Goal: Task Accomplishment & Management: Manage account settings

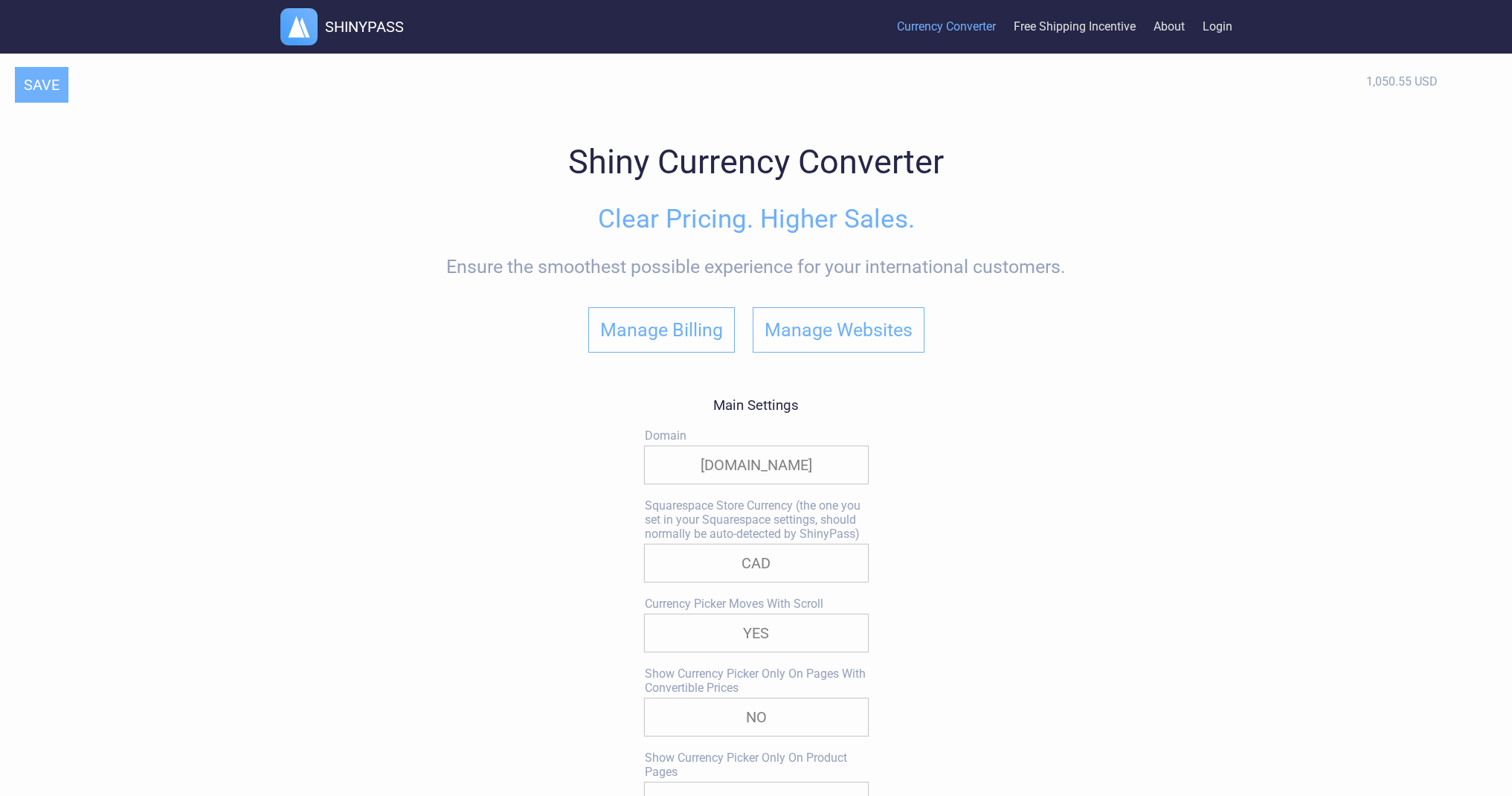
select select "approx."
select select "*"
select select "CAD"
click at [844, 635] on select "YES NO" at bounding box center [756, 633] width 223 height 37
select select "false"
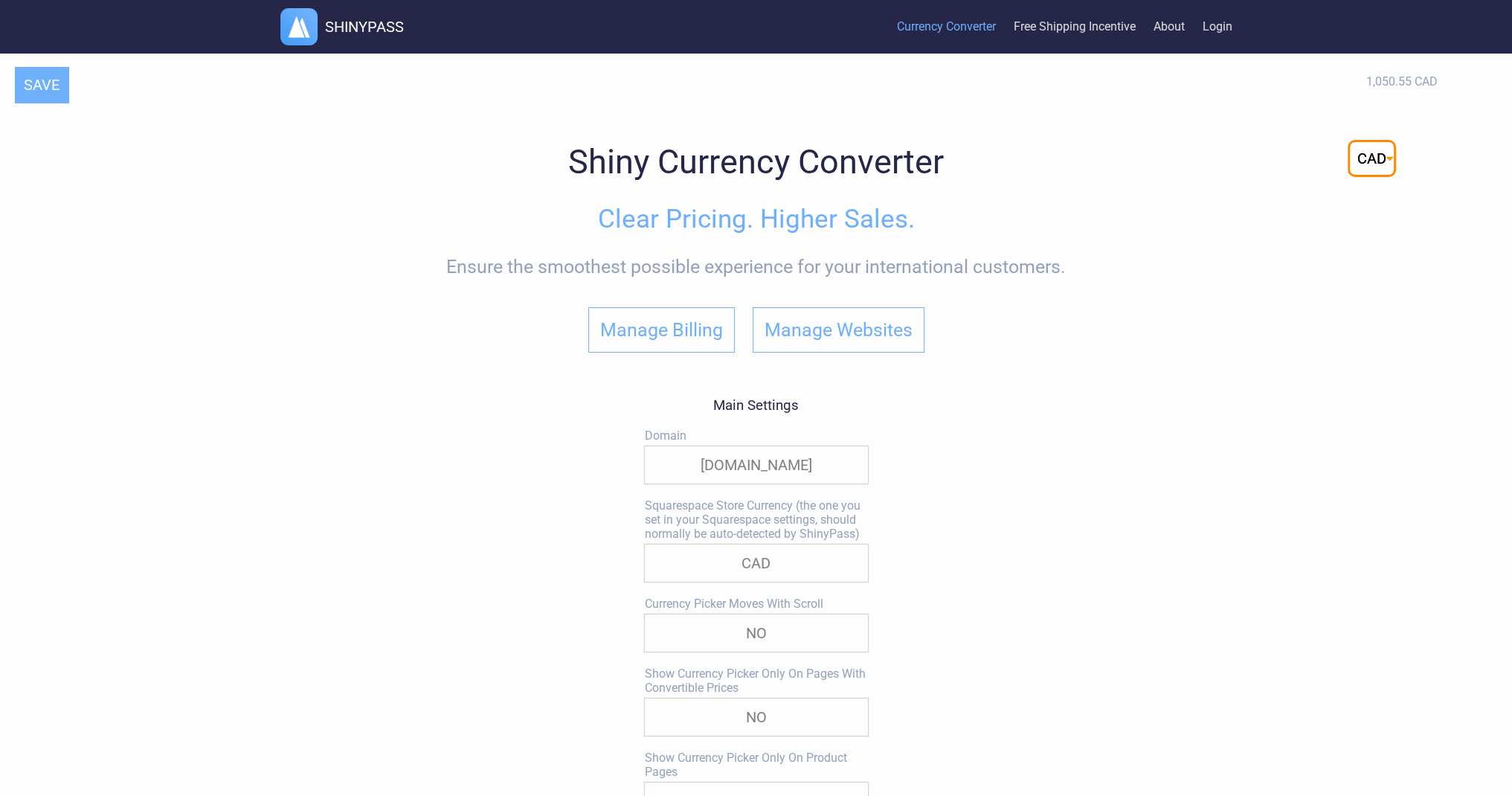
click at [645, 618] on select "YES NO" at bounding box center [756, 633] width 223 height 37
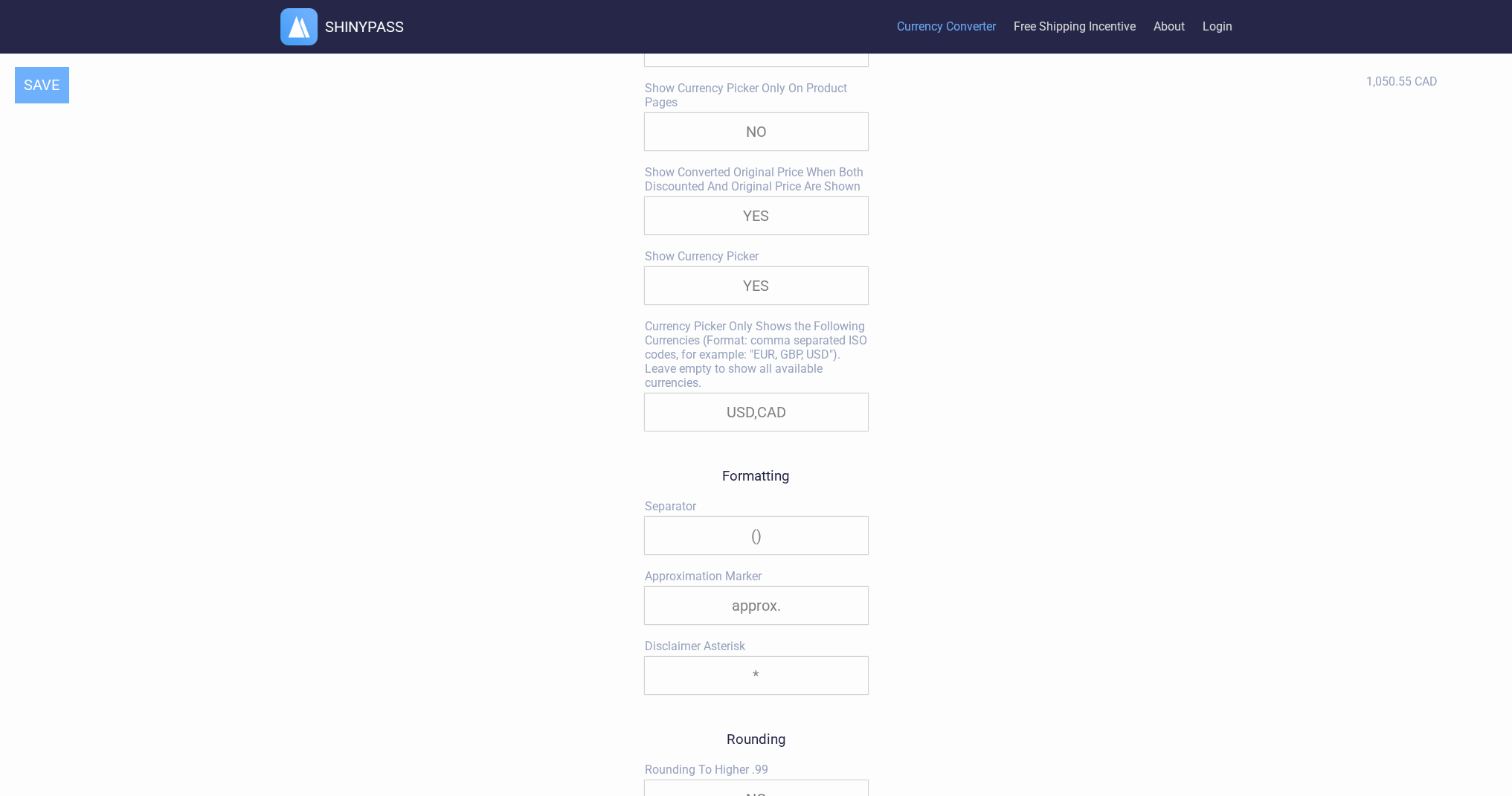
scroll to position [744, 0]
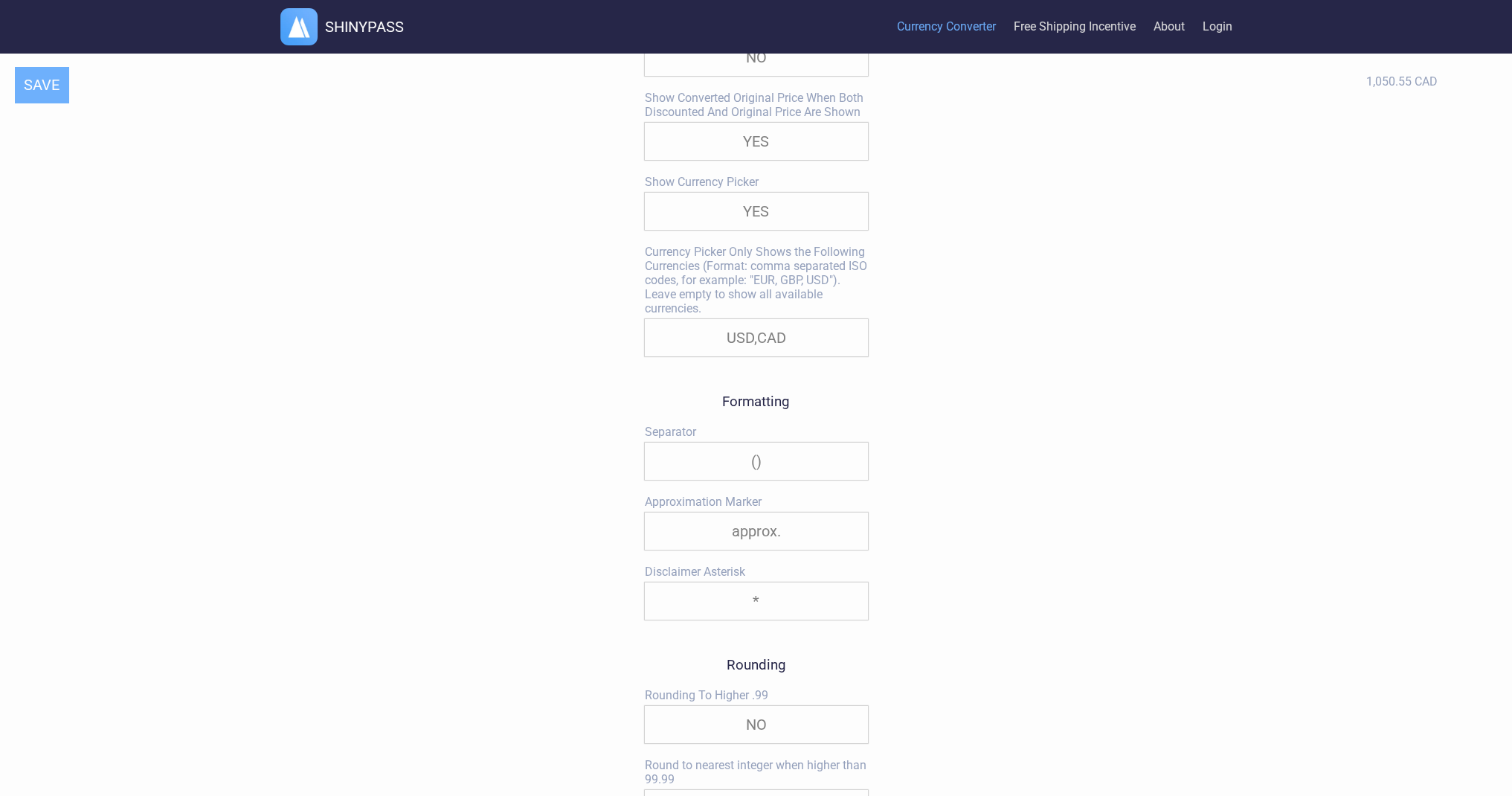
click at [799, 470] on select "/ | ()" at bounding box center [756, 461] width 223 height 37
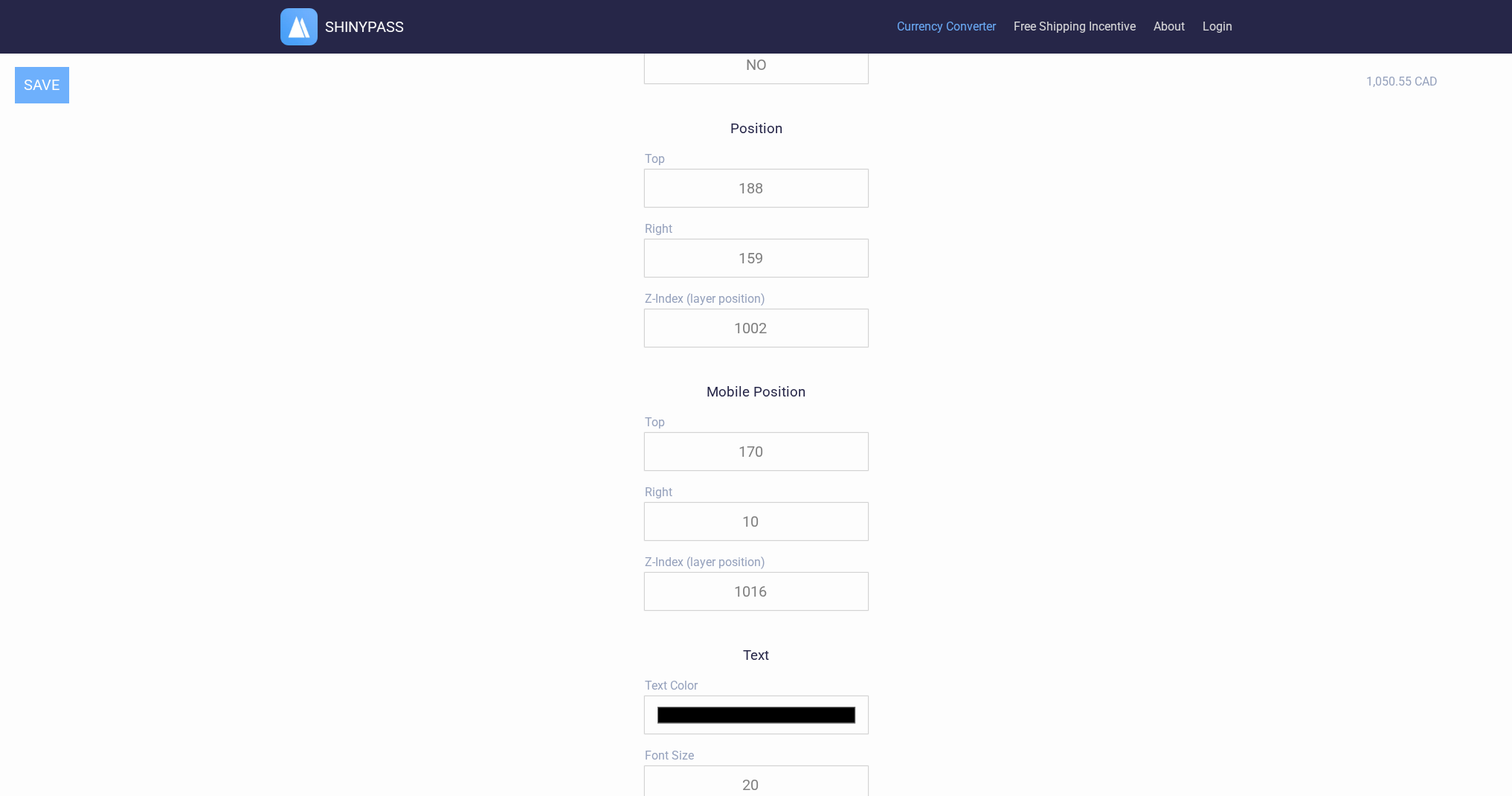
scroll to position [1562, 0]
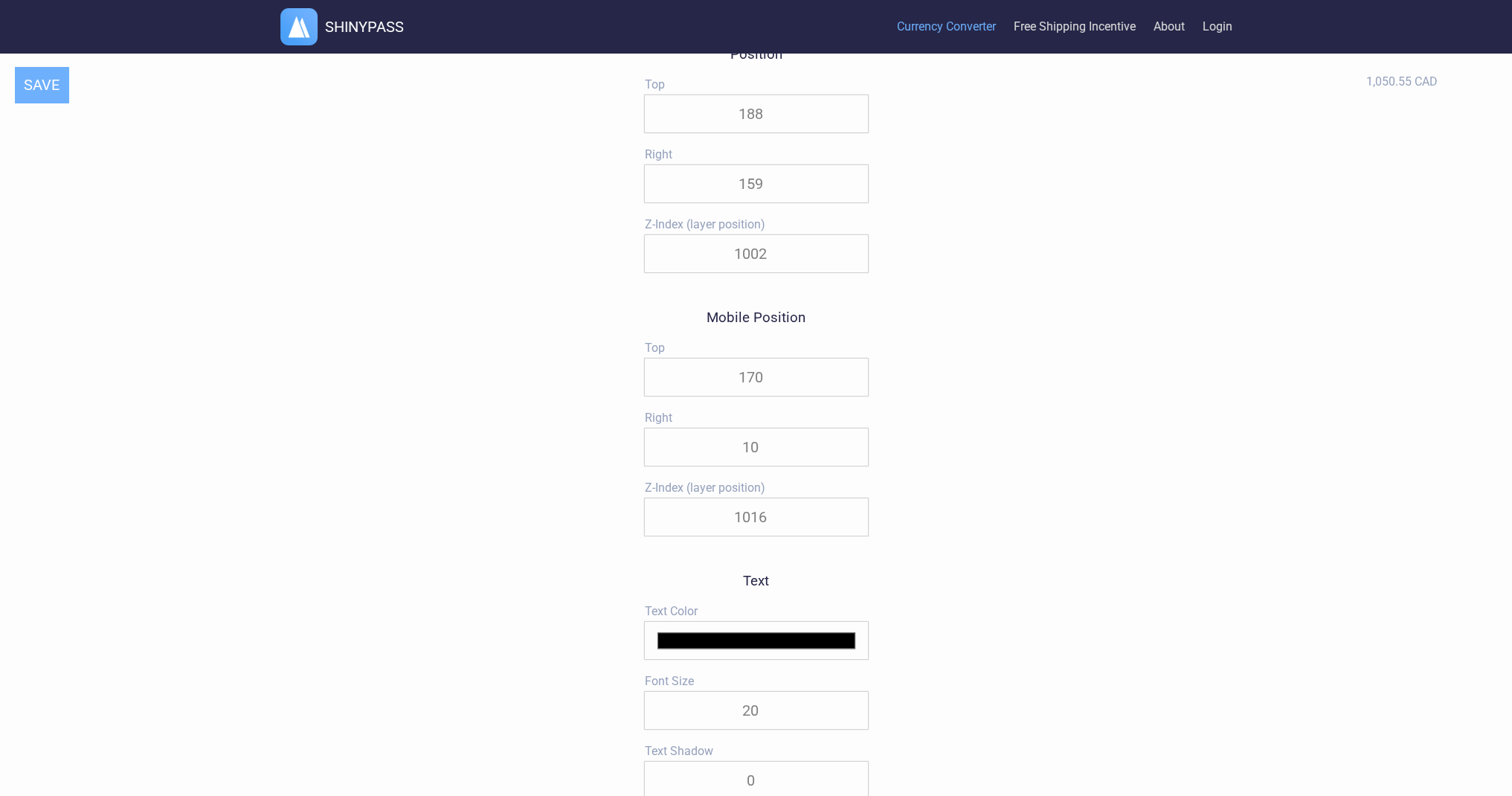
drag, startPoint x: 809, startPoint y: 458, endPoint x: 830, endPoint y: 518, distance: 63.6
click at [830, 518] on form "Main Settings Domain [DOMAIN_NAME] Squarespace Store Currency (the one you set …" at bounding box center [756, 456] width 223 height 3241
click at [850, 459] on input "-33" at bounding box center [756, 447] width 223 height 37
type input "-246"
click at [850, 459] on input "-246" at bounding box center [756, 447] width 223 height 37
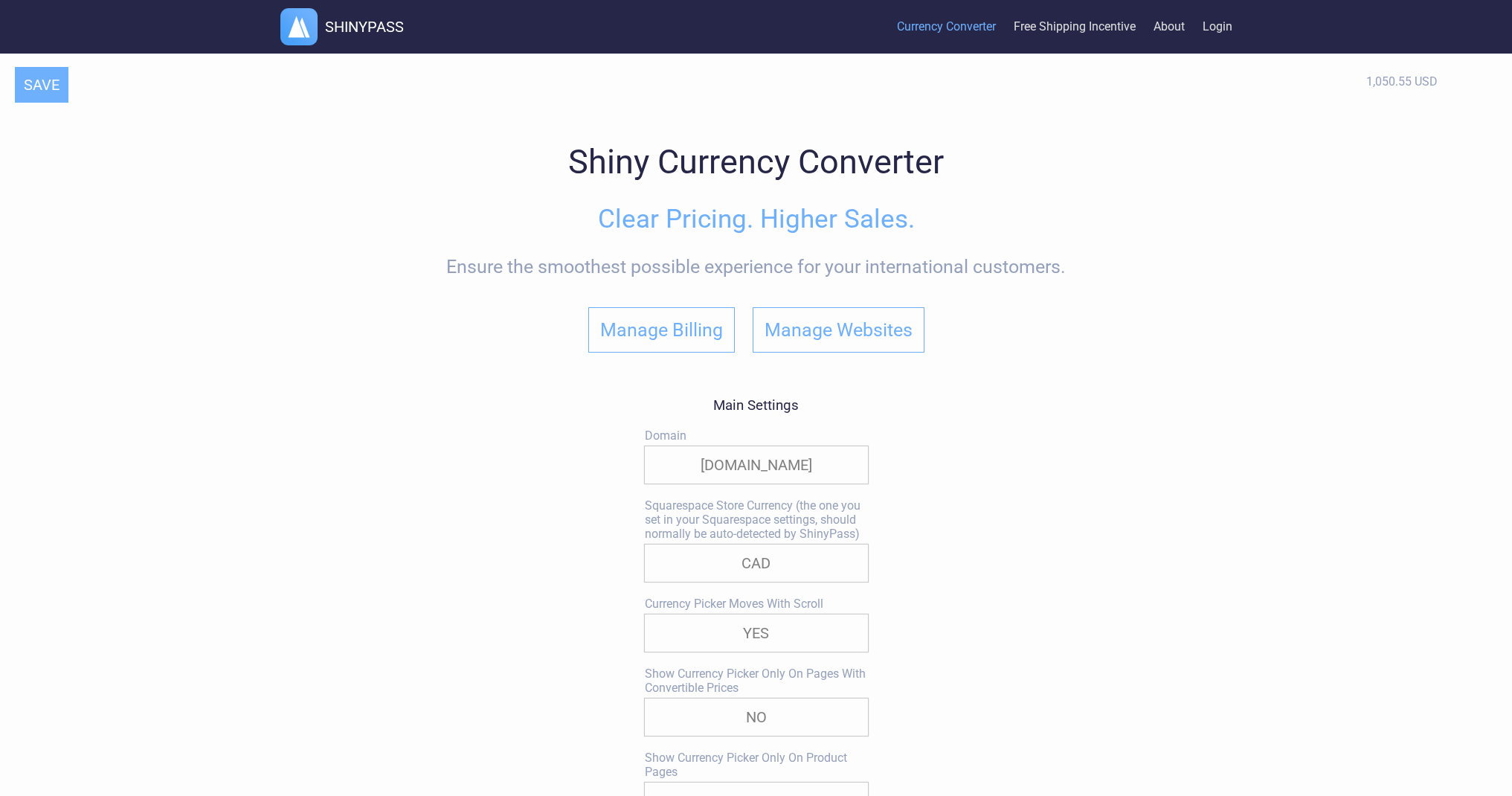
select select "approx."
select select "*"
select select "CAD"
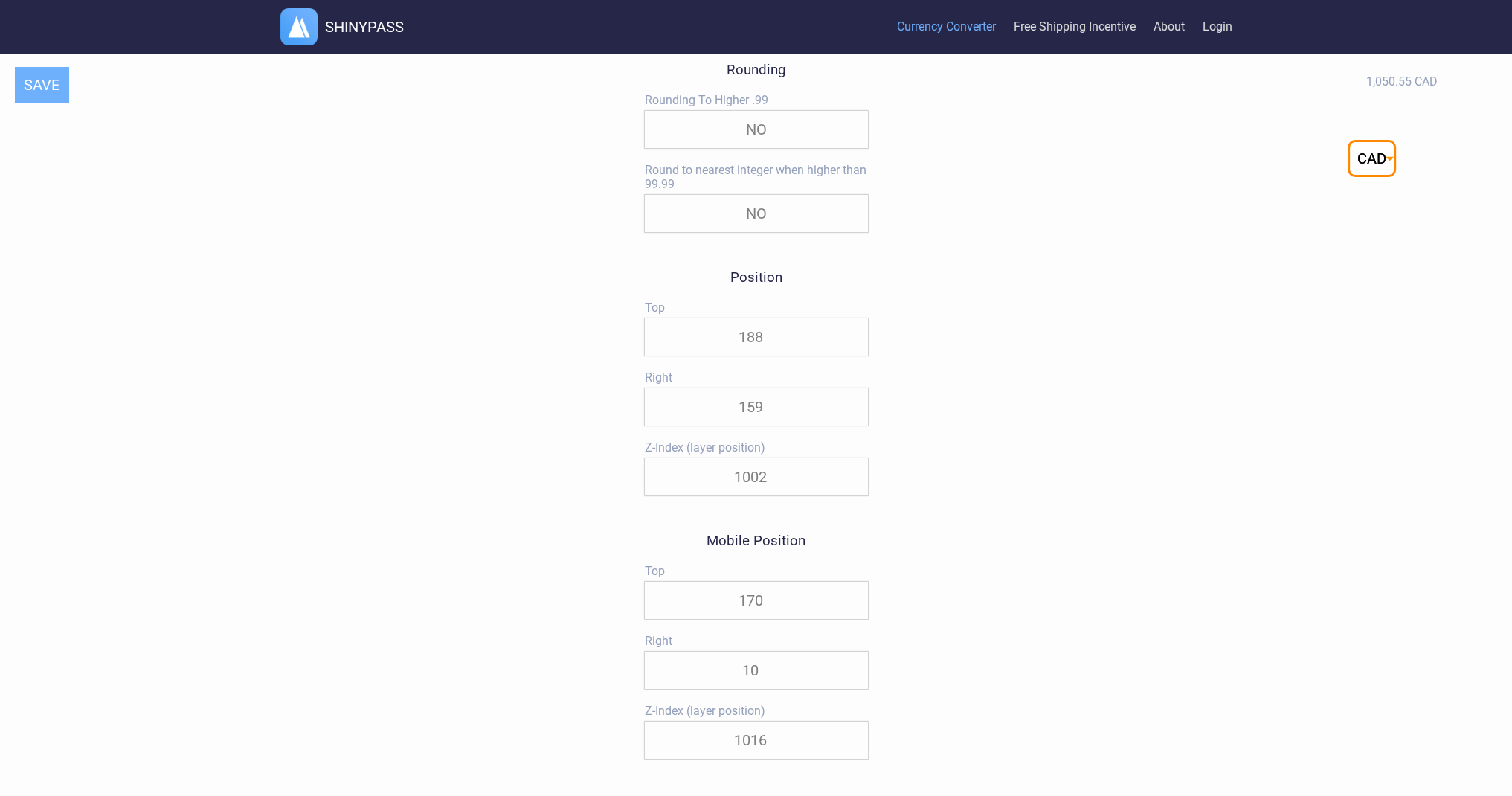
scroll to position [1413, 0]
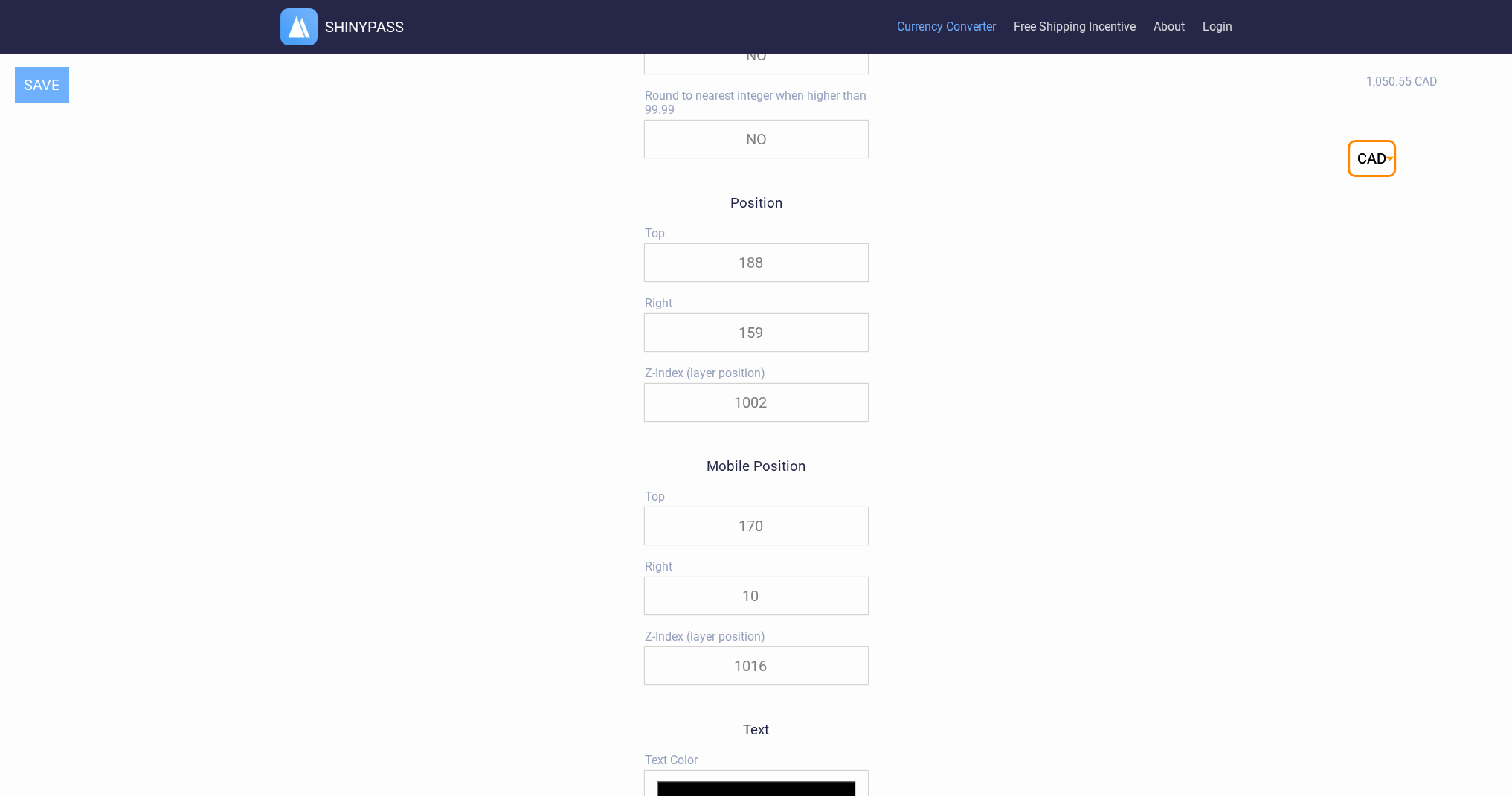
click at [751, 604] on input "10" at bounding box center [756, 596] width 223 height 37
click at [743, 605] on input "10" at bounding box center [756, 596] width 223 height 37
click at [32, 95] on button "SAVE" at bounding box center [42, 84] width 54 height 36
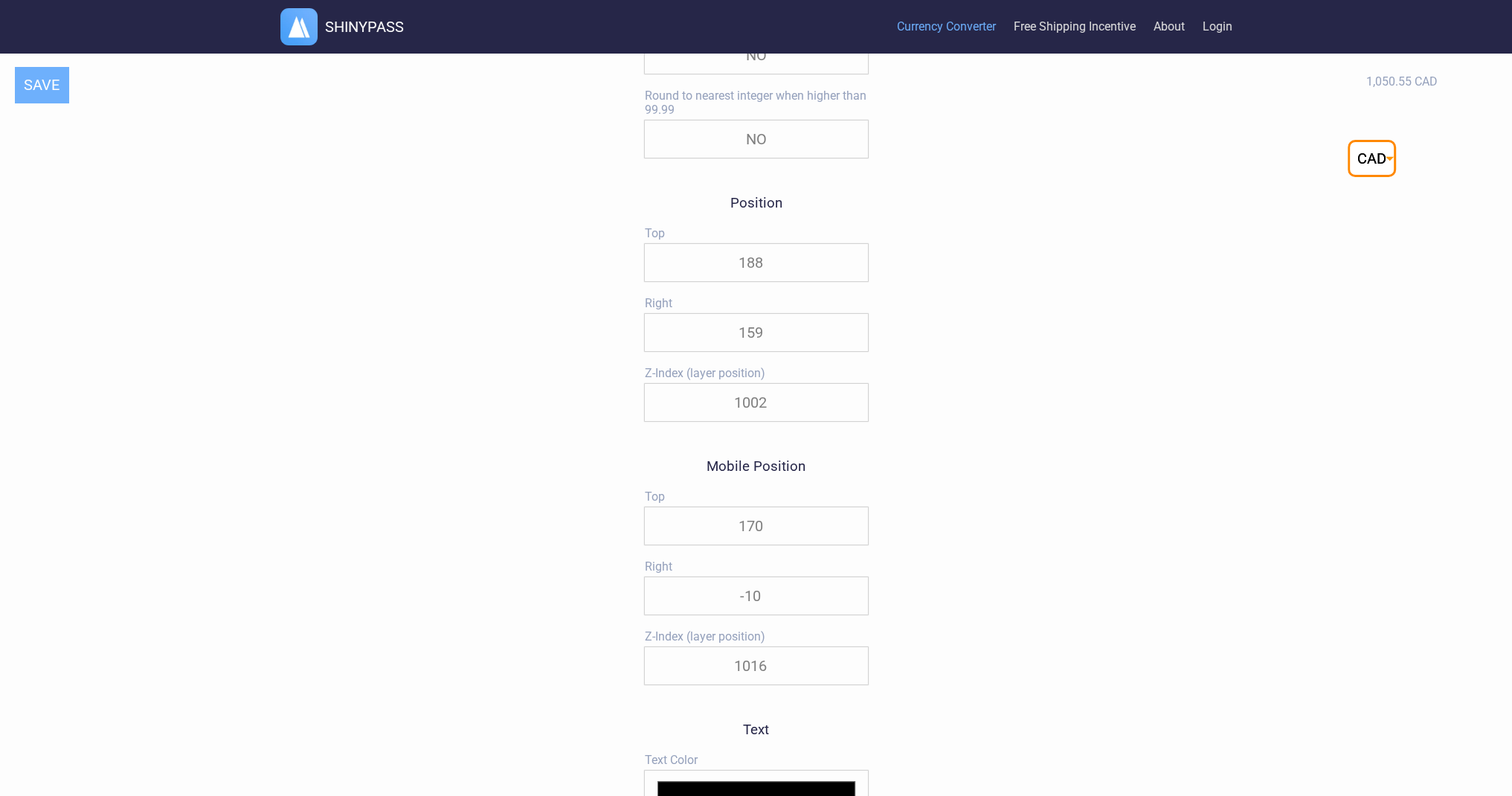
click at [792, 604] on input "-10" at bounding box center [756, 596] width 223 height 37
type input "-1"
type input "100"
click at [56, 91] on button "SAVE" at bounding box center [42, 84] width 54 height 36
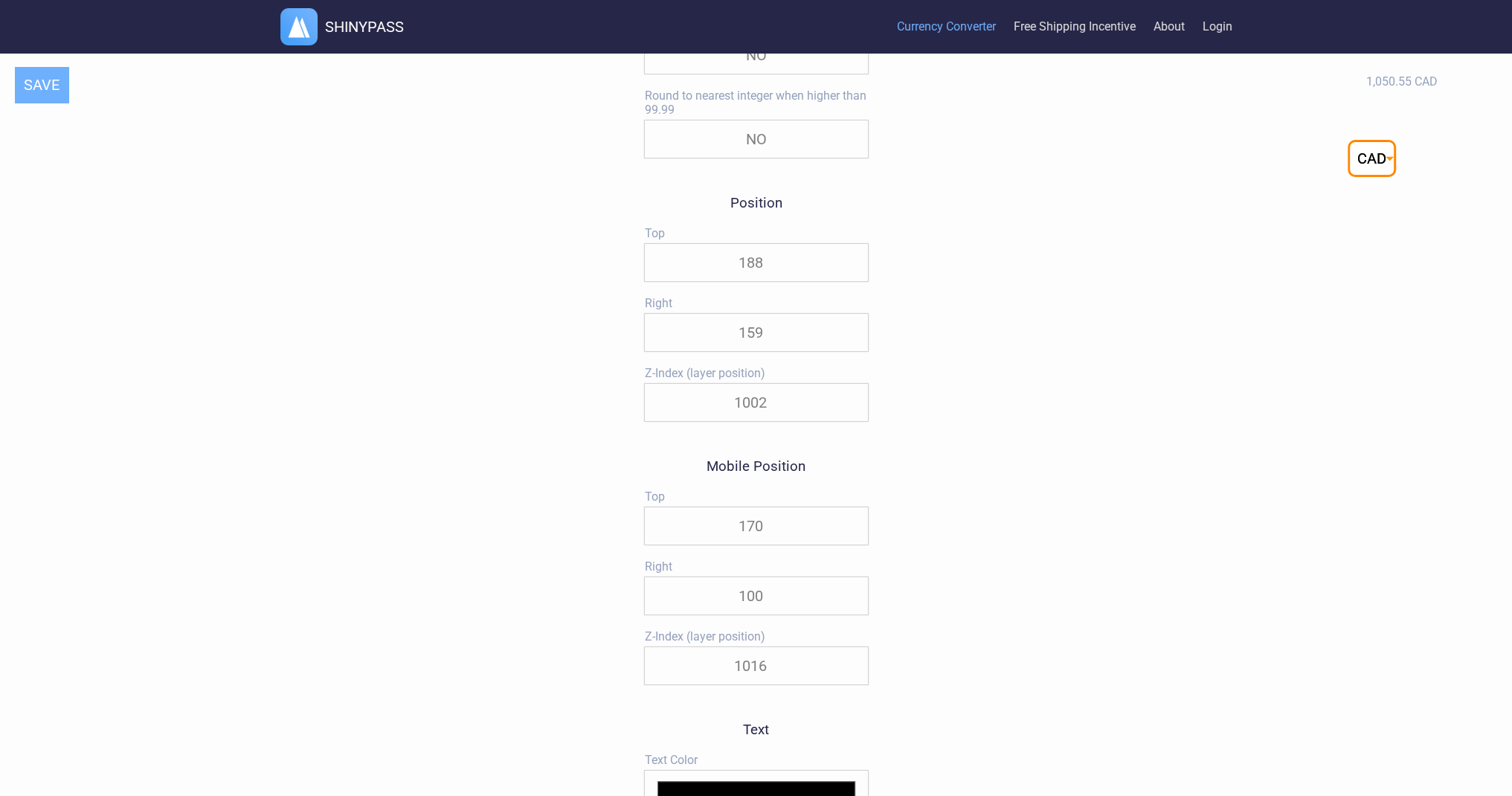
click at [765, 602] on input "100" at bounding box center [756, 596] width 223 height 37
click at [764, 602] on input "100" at bounding box center [756, 596] width 223 height 37
type textarea "100"
click at [764, 602] on input "100" at bounding box center [756, 596] width 223 height 37
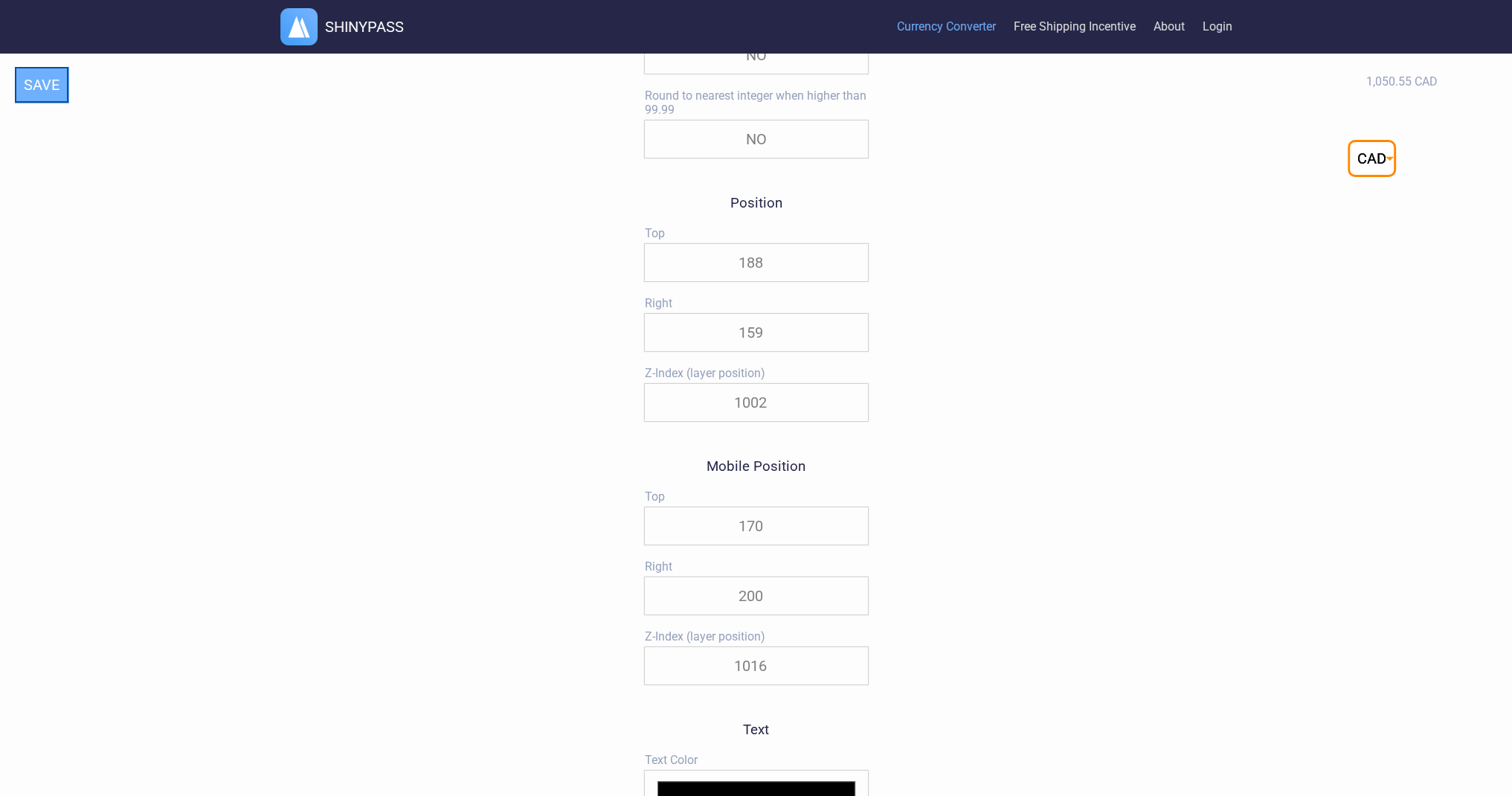
click at [56, 92] on button "SAVE" at bounding box center [42, 84] width 54 height 36
click at [758, 598] on input "200" at bounding box center [756, 596] width 223 height 37
click at [762, 601] on input "250" at bounding box center [756, 596] width 223 height 37
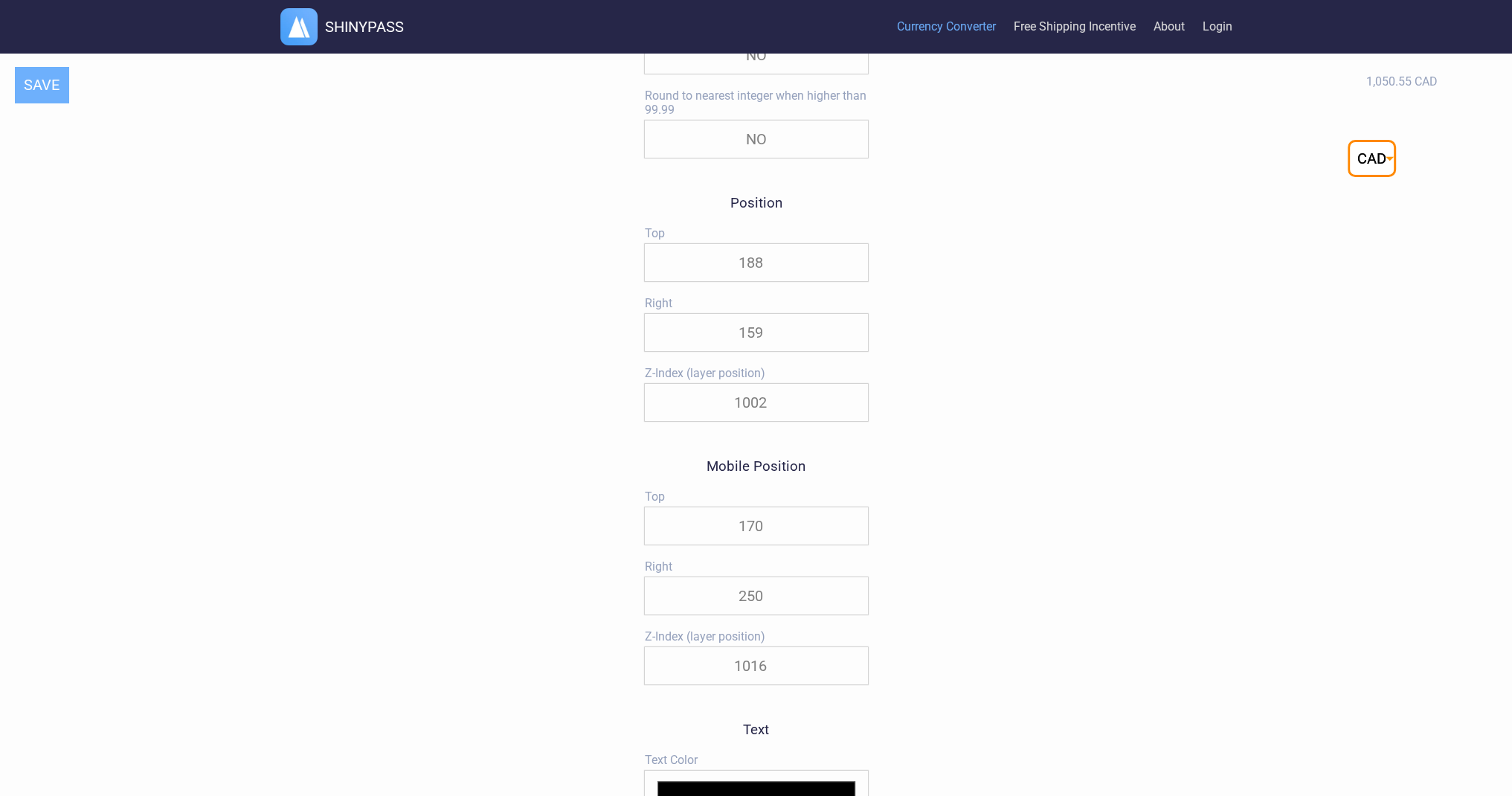
click at [748, 603] on input "250" at bounding box center [756, 596] width 223 height 37
click at [58, 81] on button "SAVE" at bounding box center [42, 84] width 54 height 36
click at [744, 612] on input "300" at bounding box center [756, 596] width 223 height 37
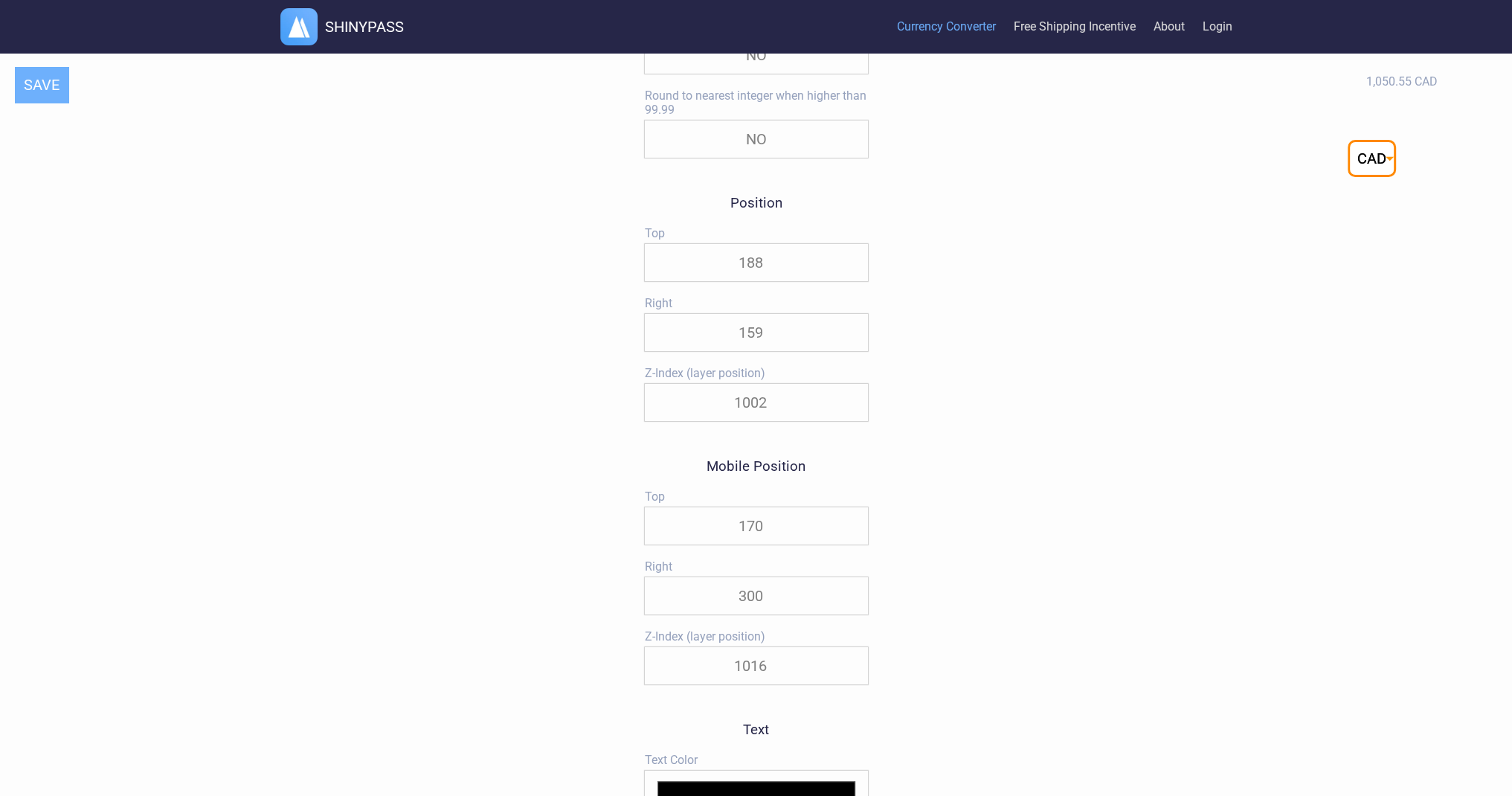
click at [744, 612] on input "300" at bounding box center [756, 596] width 223 height 37
type input "250"
click at [37, 84] on button "SAVE" at bounding box center [42, 84] width 54 height 36
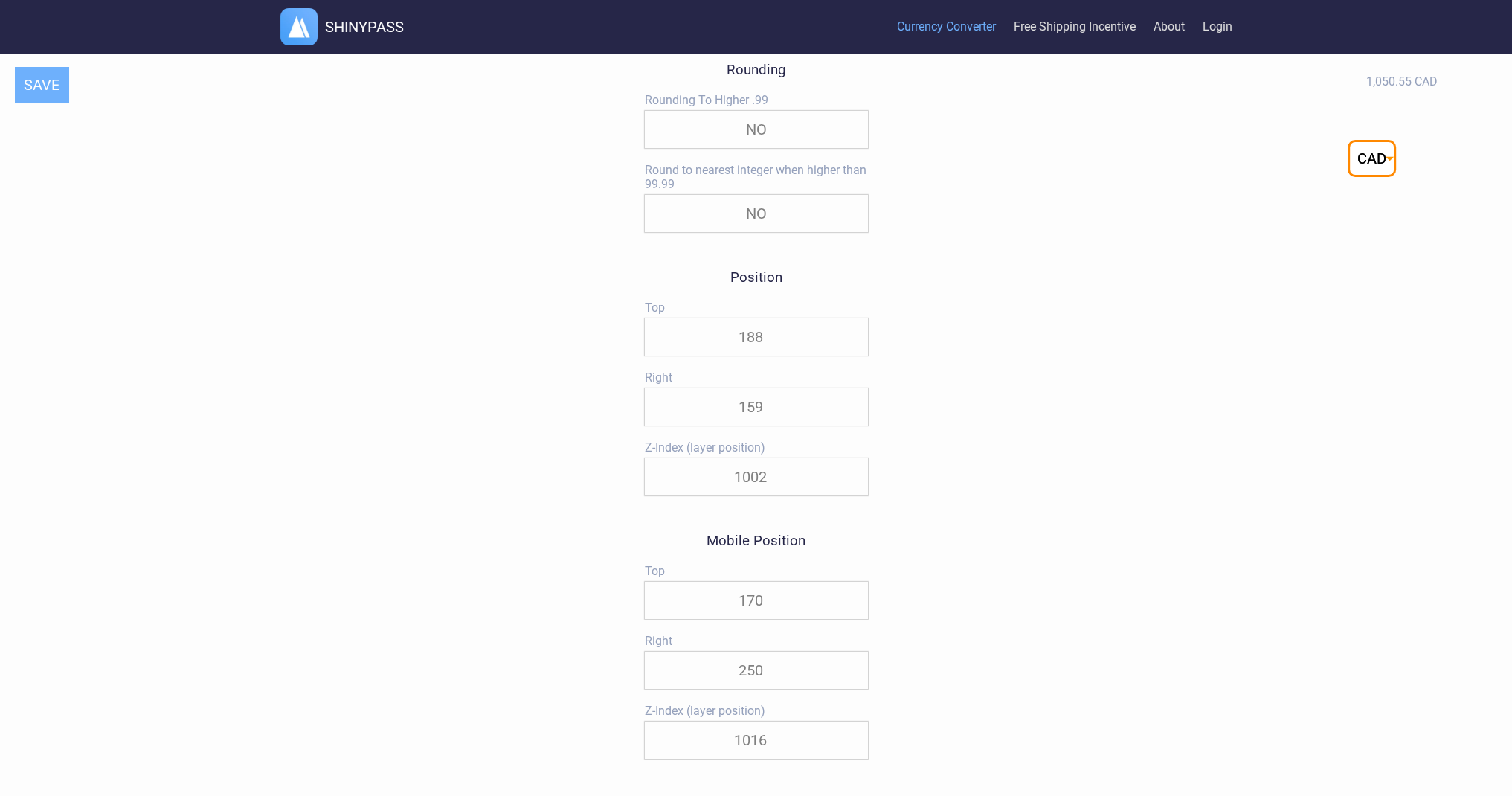
click at [764, 613] on input "170" at bounding box center [756, 600] width 223 height 37
click at [30, 88] on button "SAVE" at bounding box center [42, 84] width 54 height 36
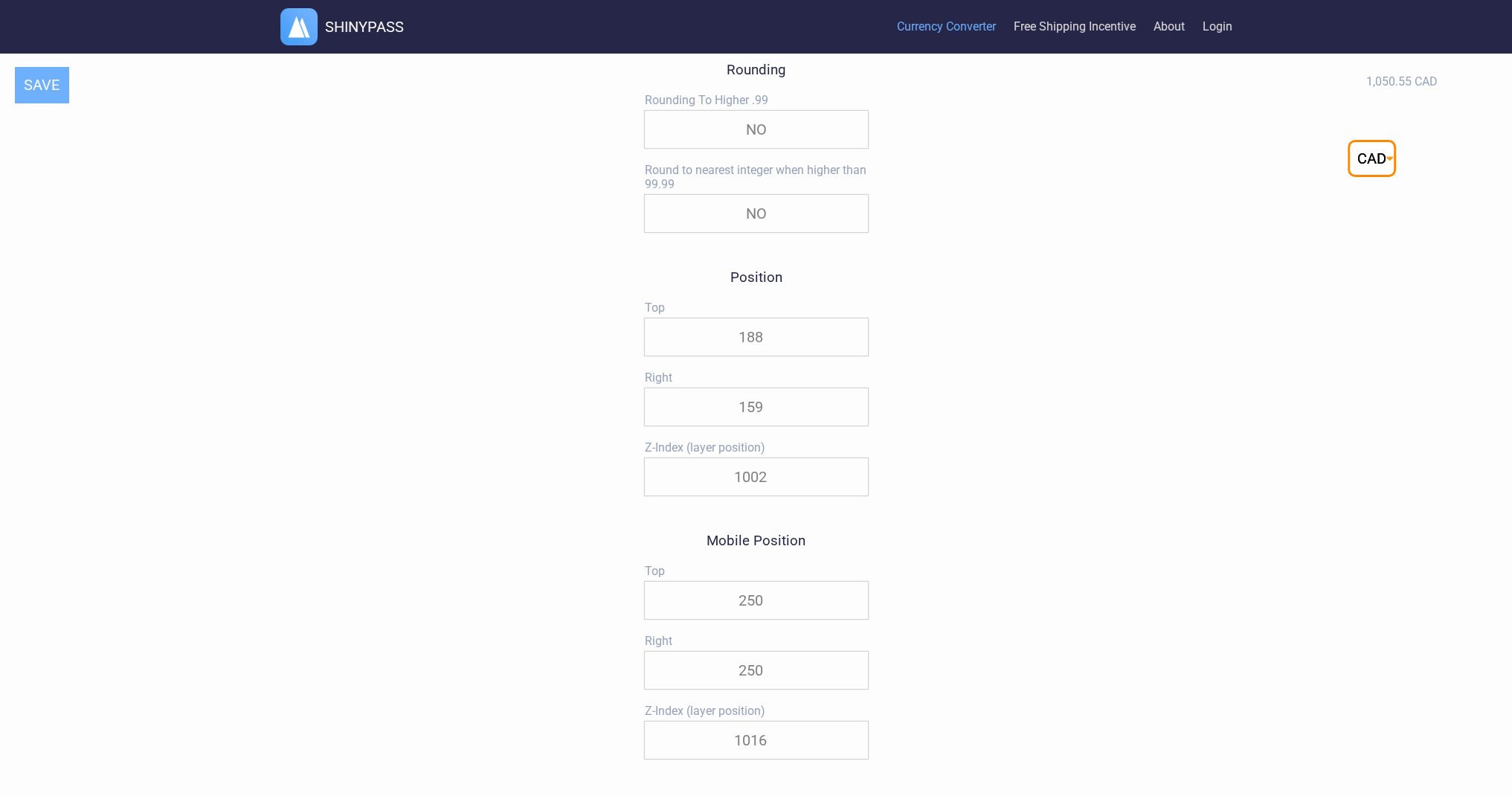
click at [771, 337] on input "188" at bounding box center [756, 337] width 223 height 37
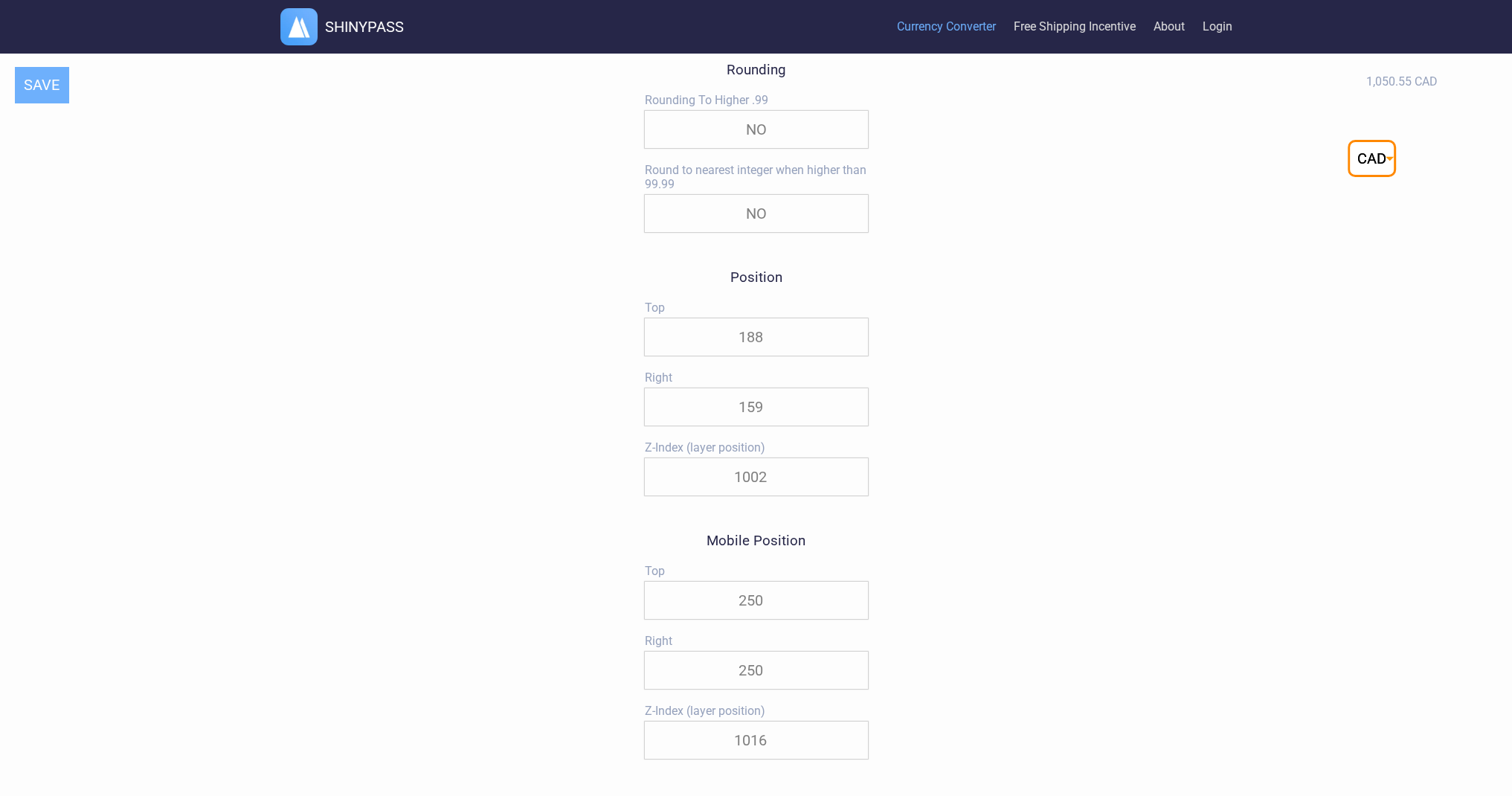
click at [762, 604] on input "250" at bounding box center [756, 600] width 223 height 37
click at [755, 610] on input "250" at bounding box center [756, 600] width 223 height 37
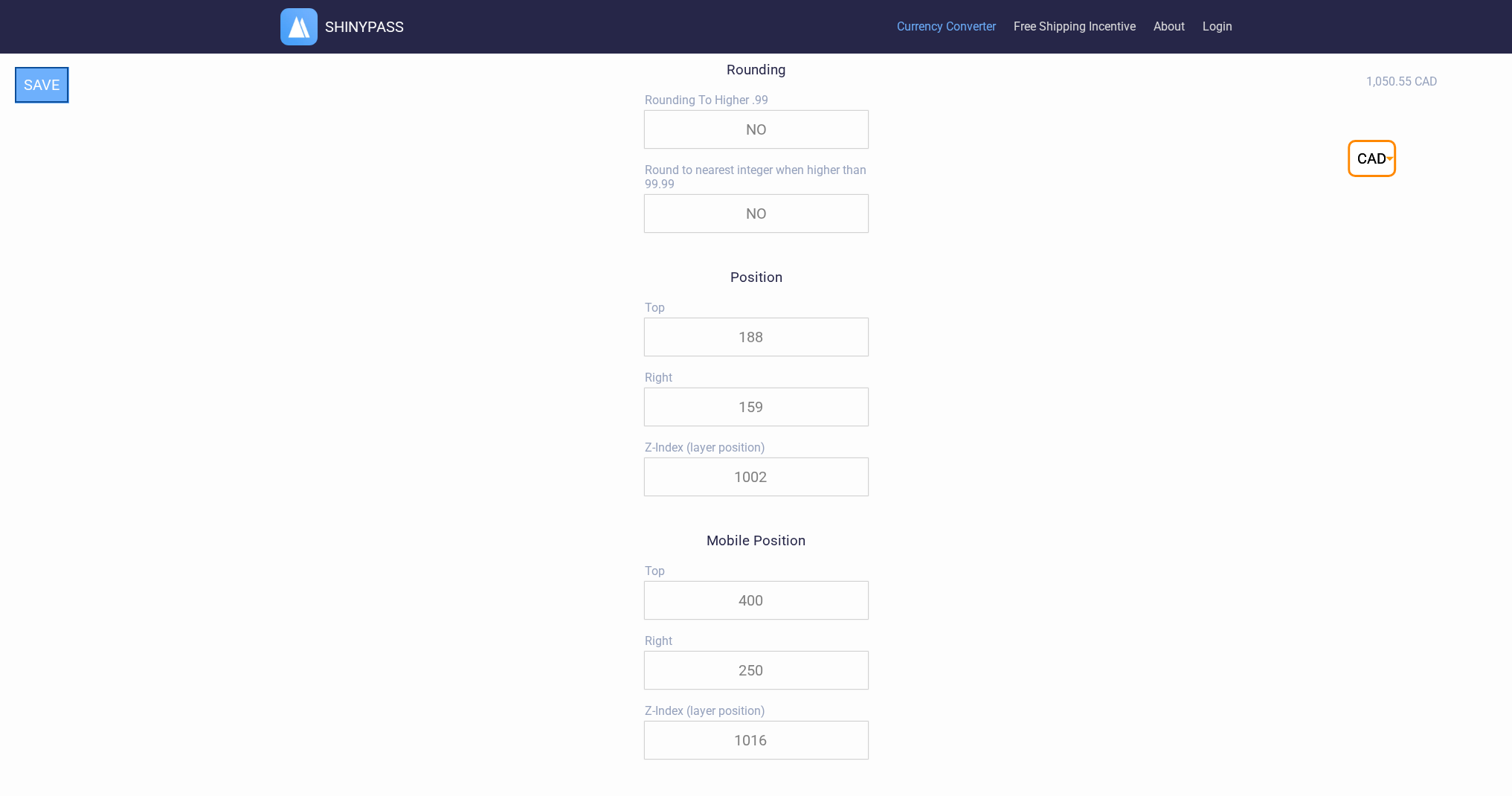
click at [44, 92] on button "SAVE" at bounding box center [42, 84] width 54 height 36
click at [750, 613] on input "400" at bounding box center [756, 600] width 223 height 37
click at [55, 87] on button "SAVE" at bounding box center [42, 84] width 54 height 36
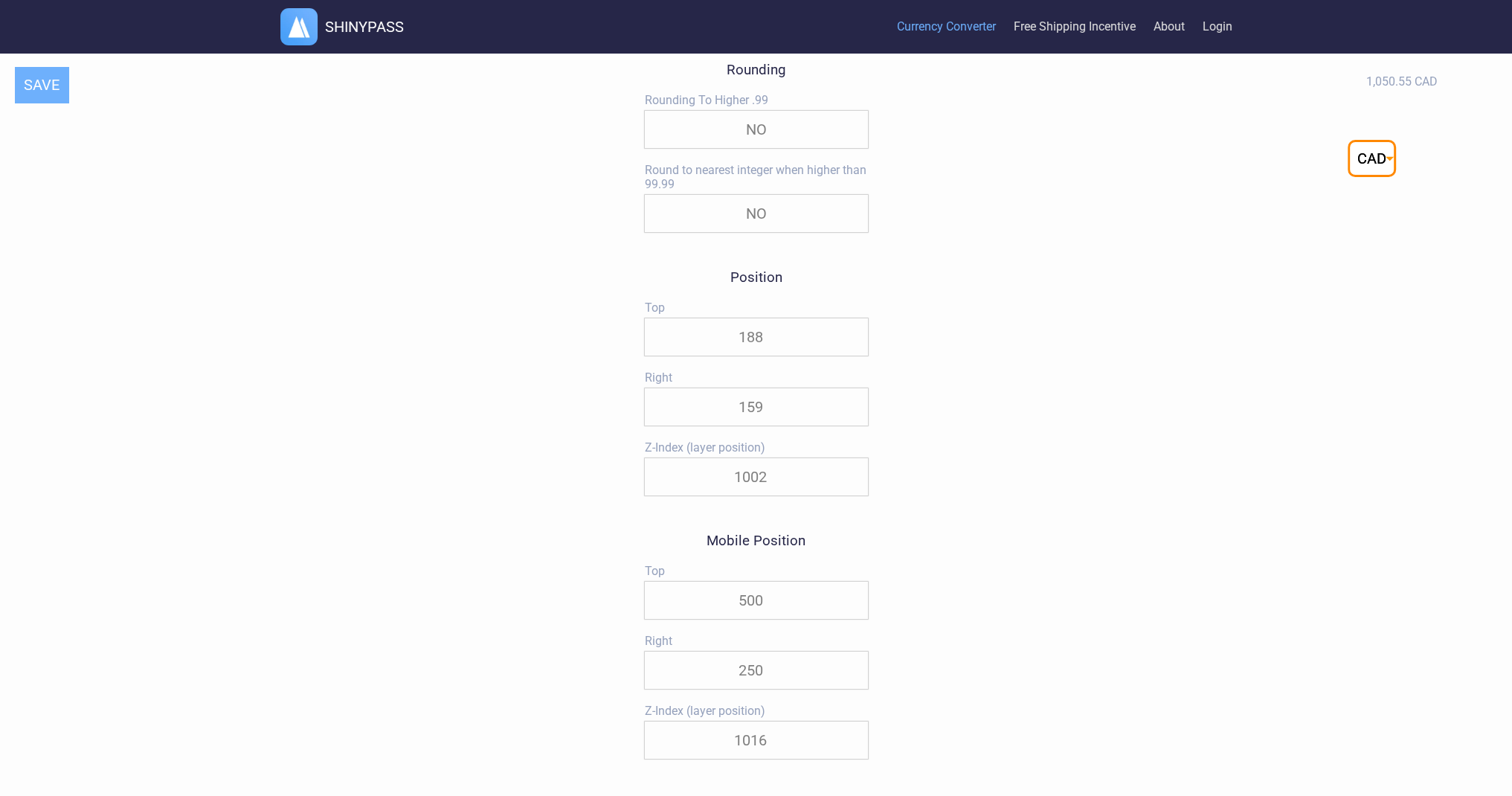
click at [757, 603] on input "500" at bounding box center [756, 600] width 223 height 37
type input "450"
click at [39, 69] on button "SAVE" at bounding box center [42, 84] width 54 height 36
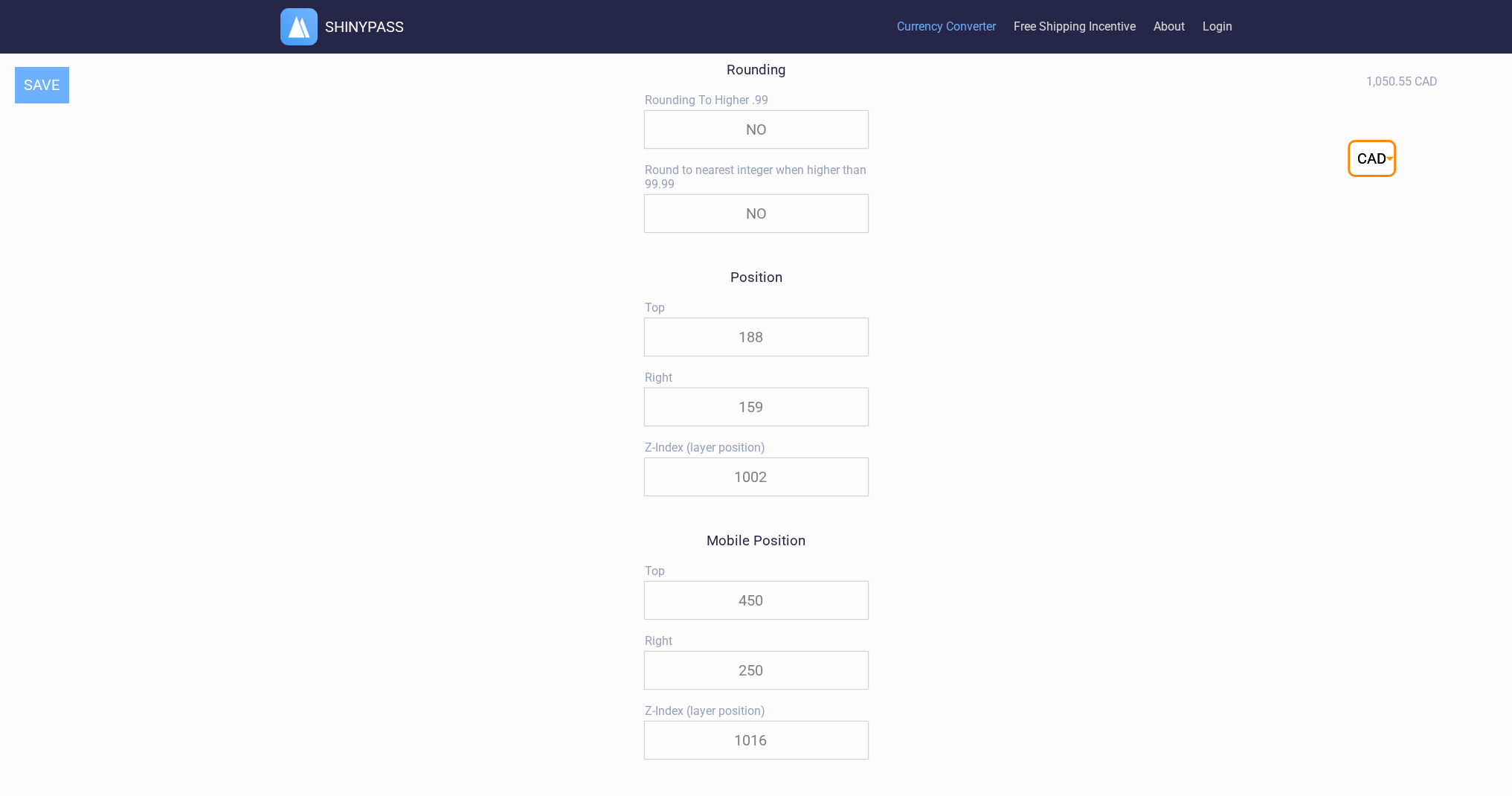
click at [759, 676] on input "250" at bounding box center [756, 670] width 223 height 37
drag, startPoint x: 524, startPoint y: 472, endPoint x: 512, endPoint y: 463, distance: 15.0
click at [49, 95] on button "SAVE" at bounding box center [42, 84] width 54 height 36
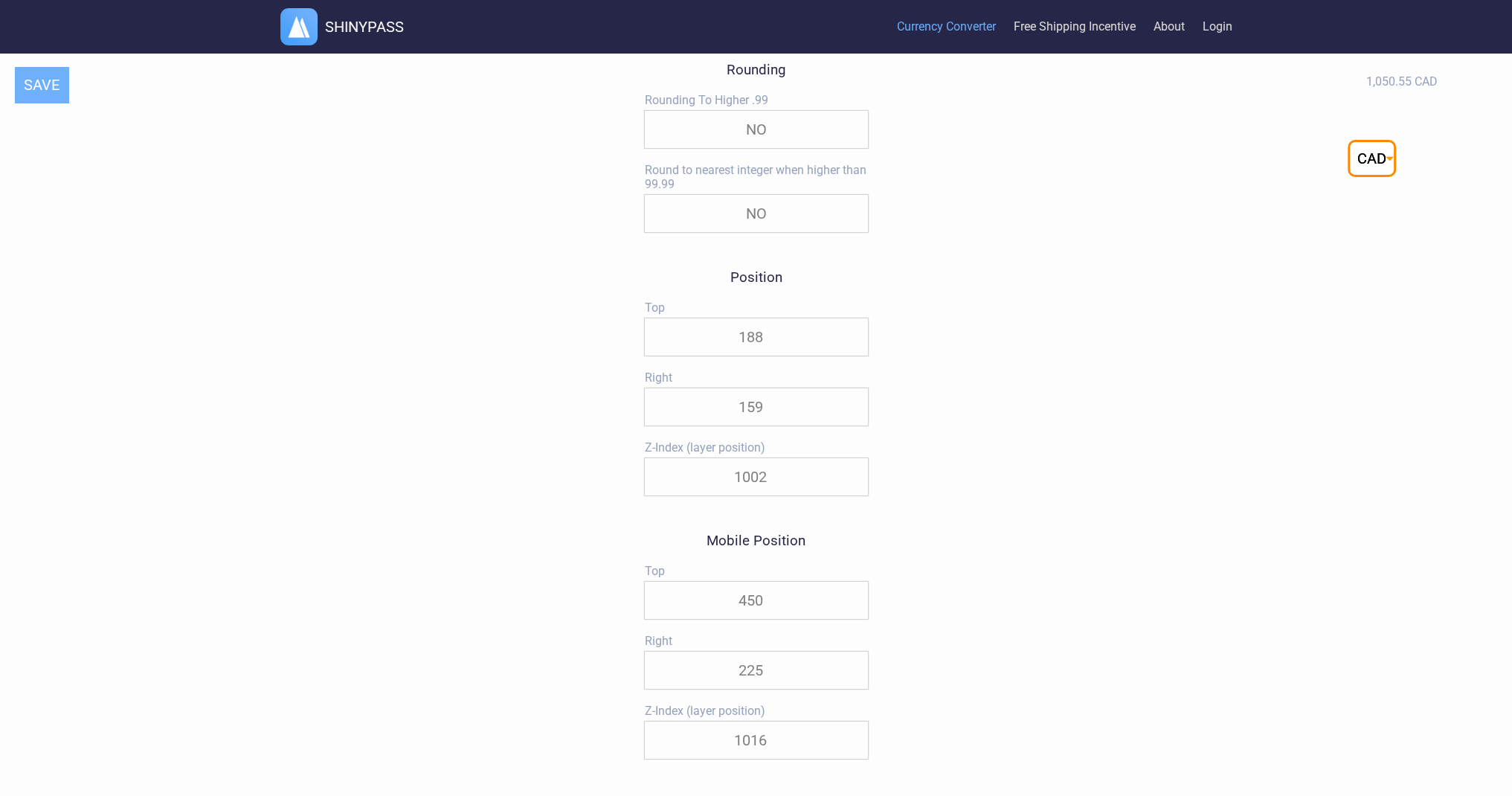
click at [739, 682] on input "225" at bounding box center [756, 670] width 223 height 37
type input "240"
click at [36, 95] on button "SAVE" at bounding box center [42, 84] width 54 height 36
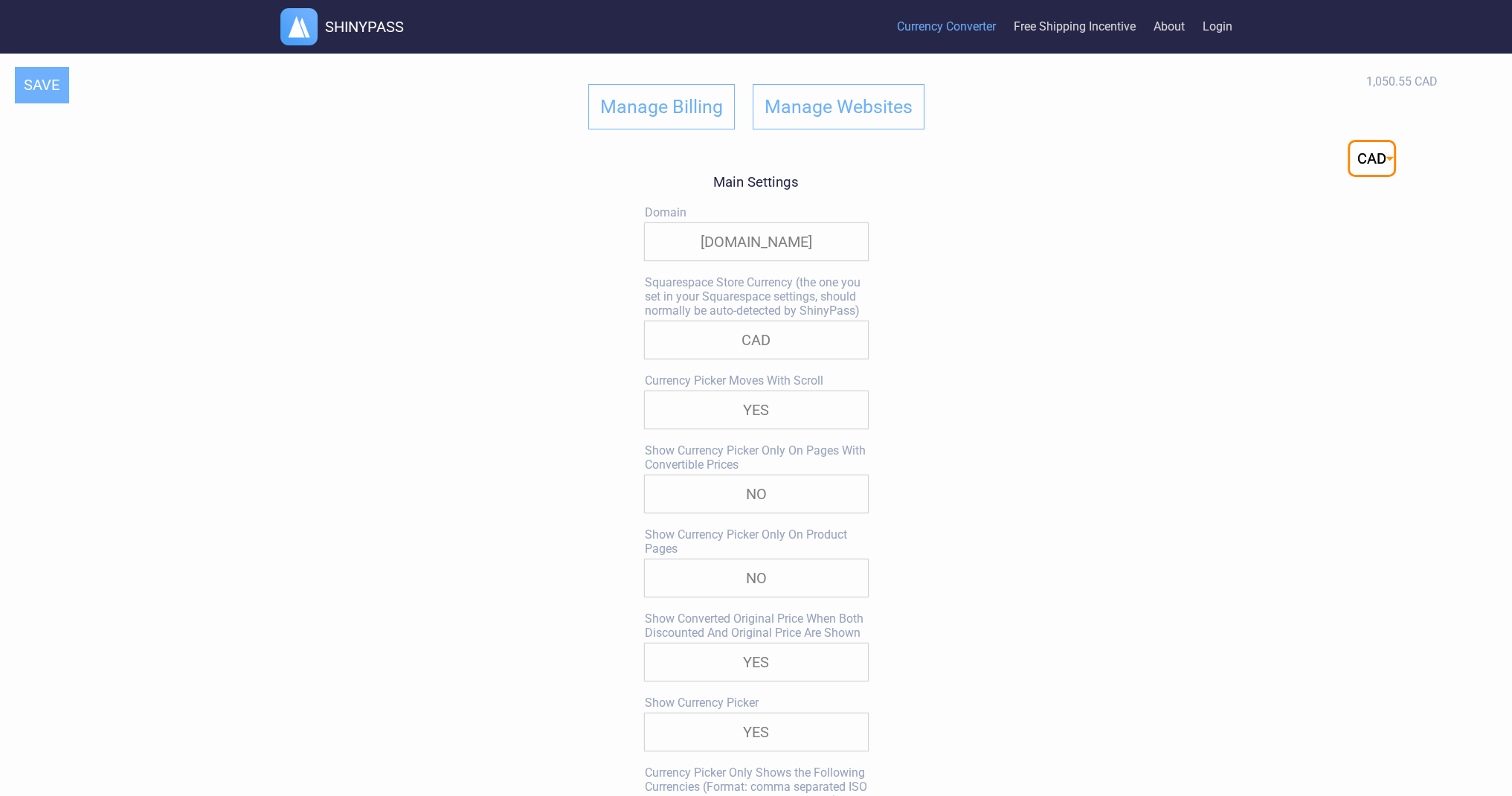
scroll to position [149, 0]
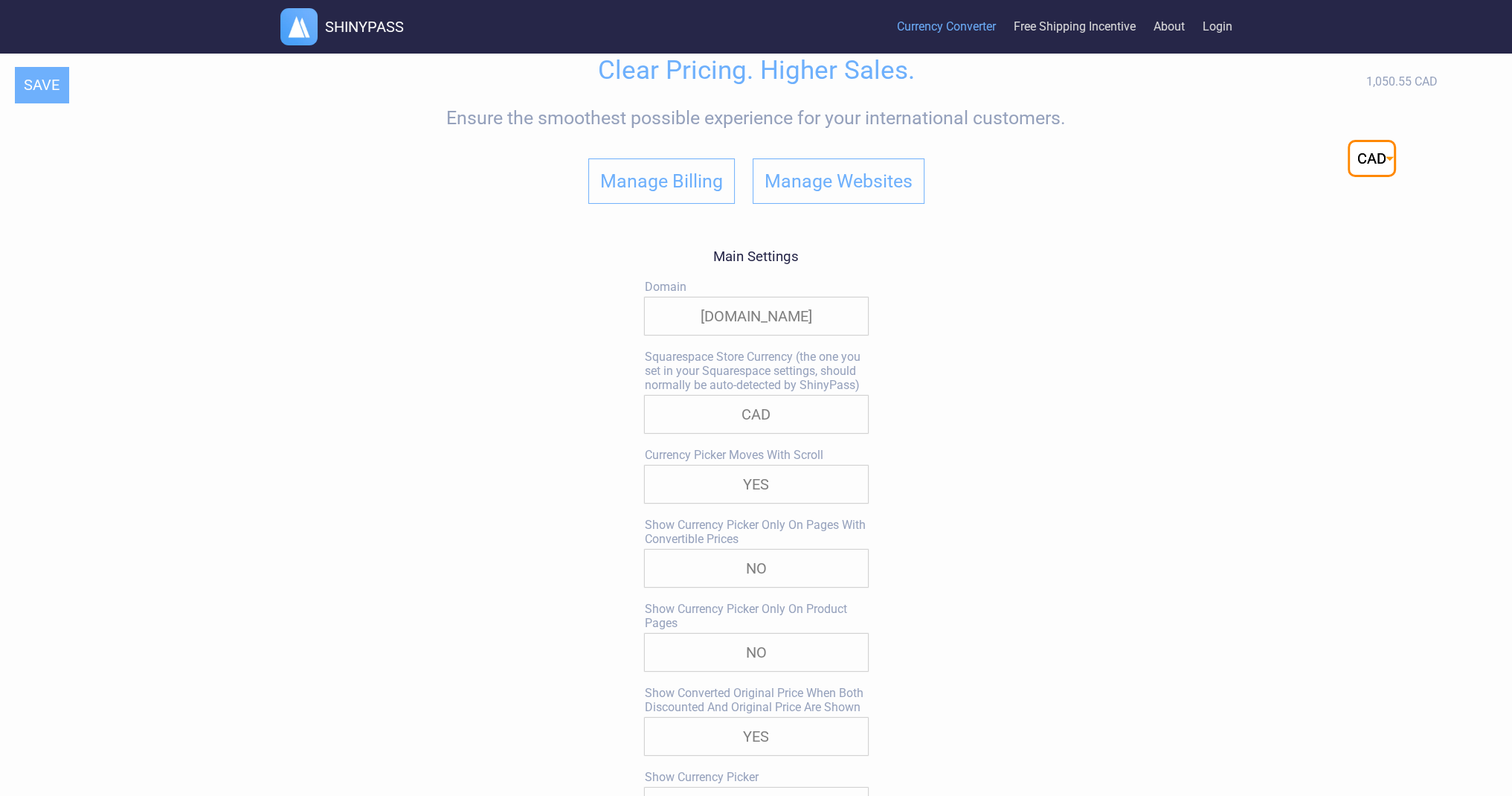
click at [750, 485] on select "YES NO" at bounding box center [756, 484] width 223 height 37
select select "false"
click at [645, 469] on select "YES NO" at bounding box center [756, 484] width 223 height 37
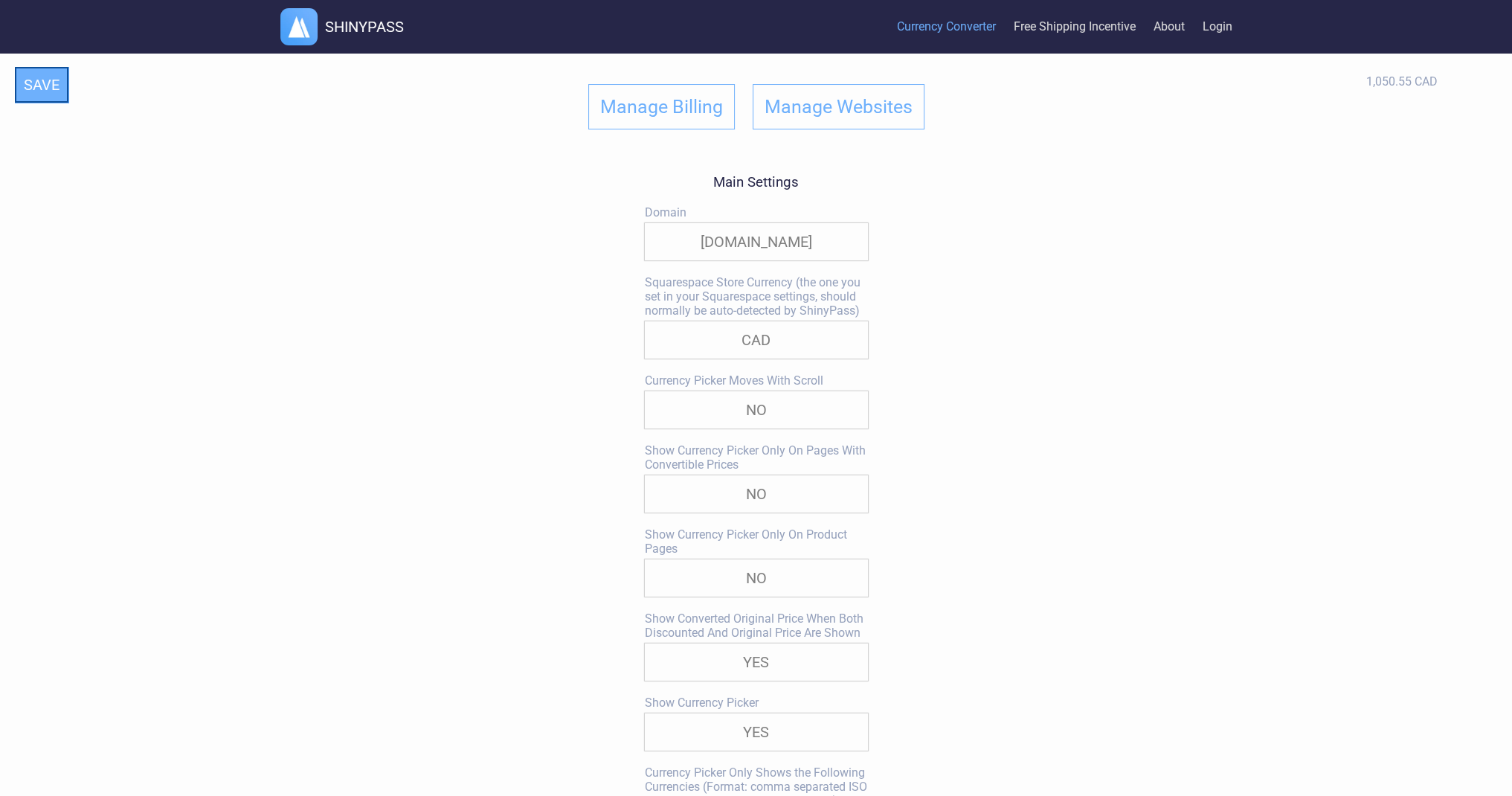
click at [38, 91] on button "SAVE" at bounding box center [42, 84] width 54 height 36
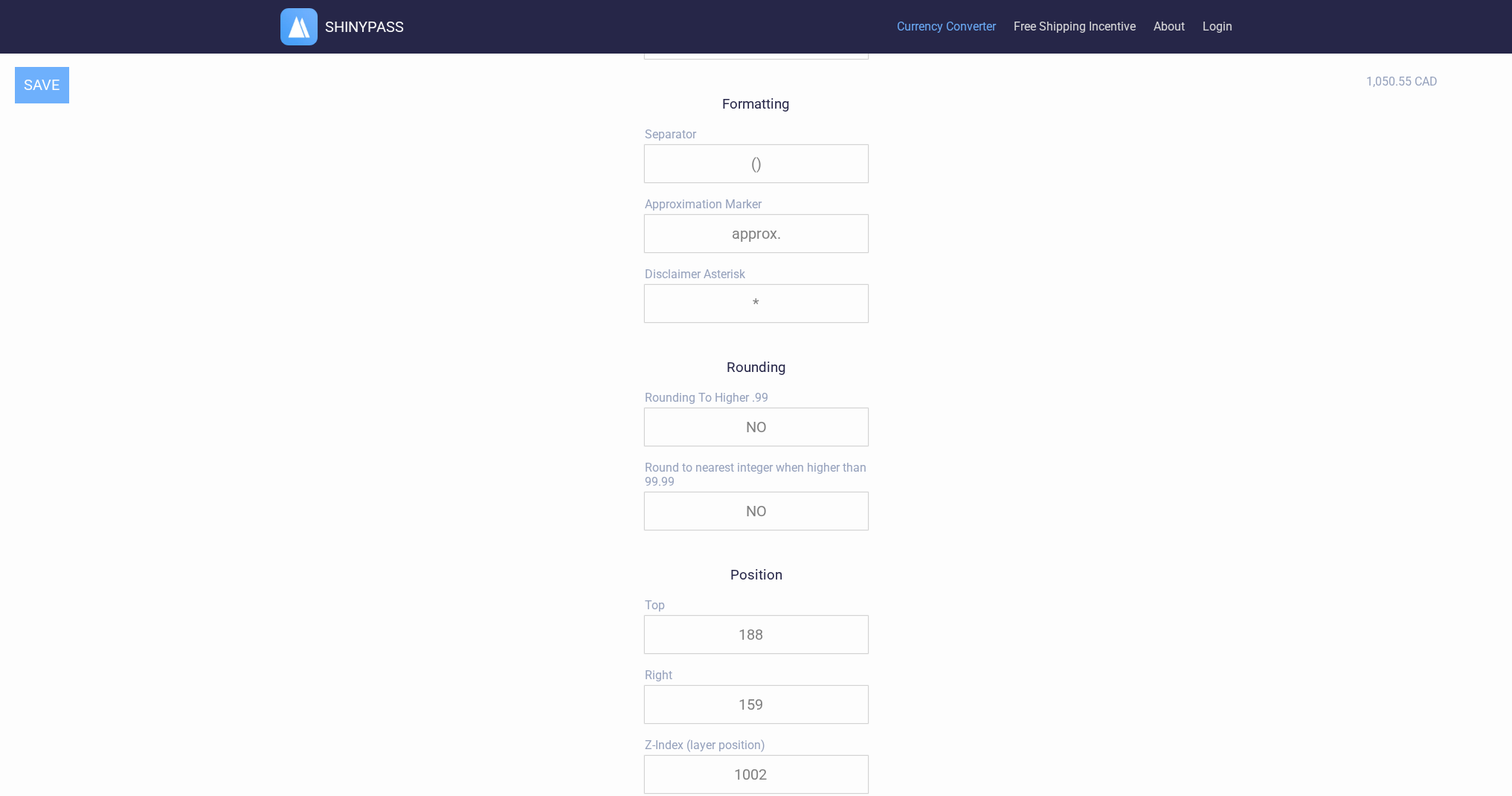
scroll to position [1116, 0]
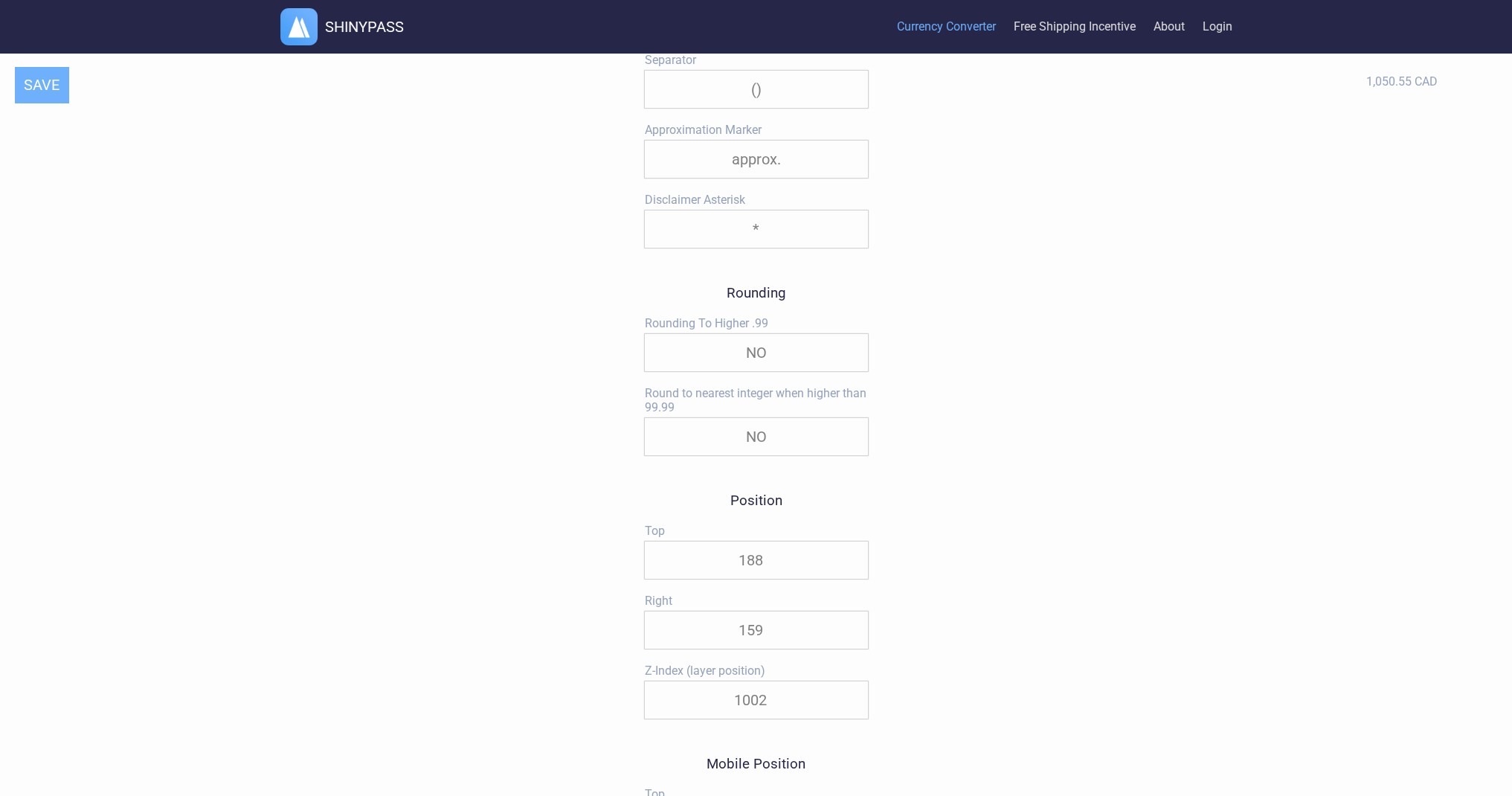
click at [815, 558] on input "188" at bounding box center [756, 560] width 223 height 37
click at [815, 557] on input "188" at bounding box center [756, 560] width 223 height 37
click at [758, 567] on input "188" at bounding box center [756, 560] width 223 height 37
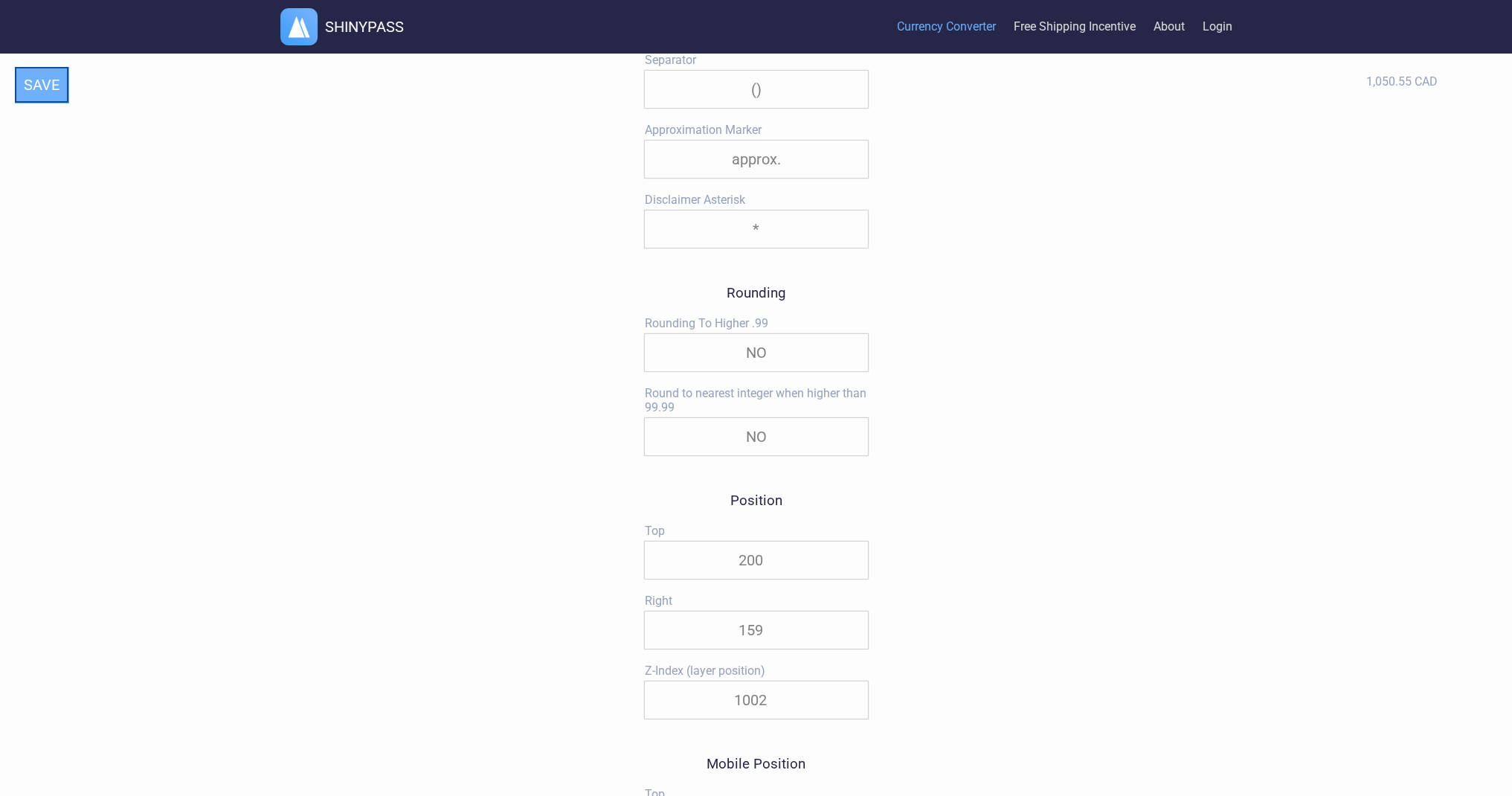
click at [57, 92] on button "SAVE" at bounding box center [42, 84] width 54 height 36
click at [755, 561] on input "200" at bounding box center [756, 560] width 223 height 37
type input "210"
click at [39, 95] on button "SAVE" at bounding box center [42, 84] width 54 height 36
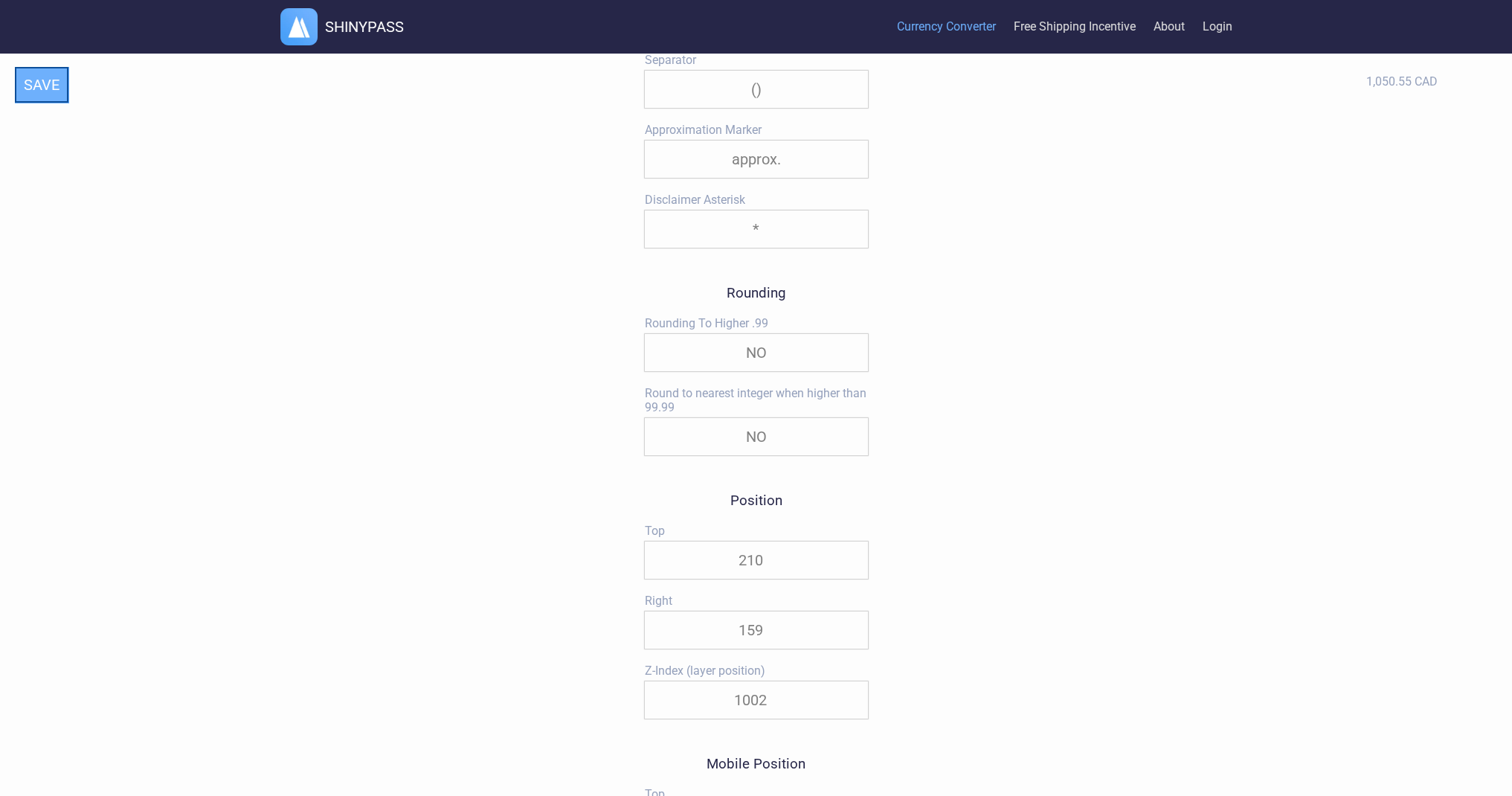
click at [32, 97] on button "SAVE" at bounding box center [42, 84] width 54 height 36
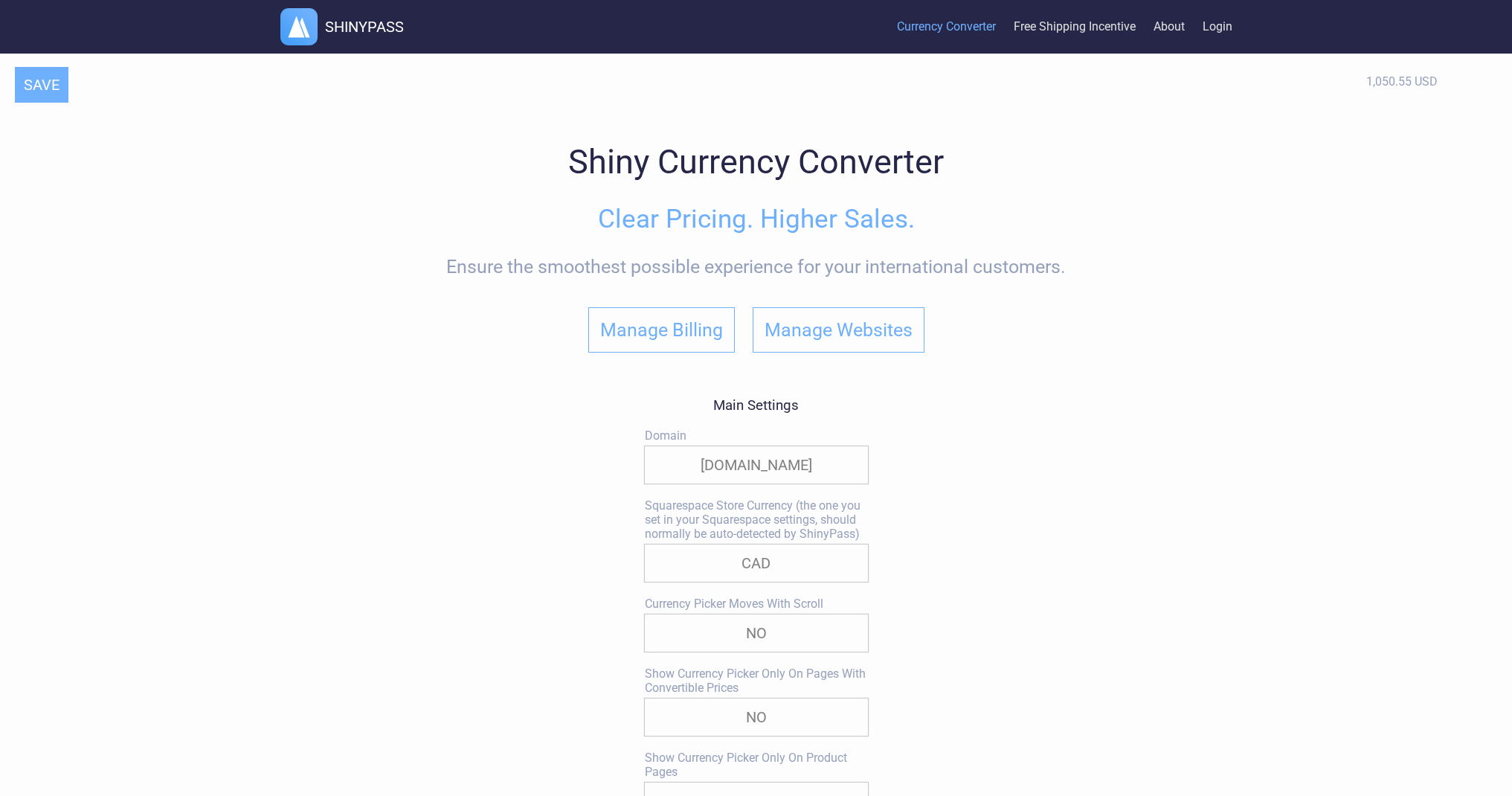
select select "false"
select select "approx."
select select "*"
select select "CAD"
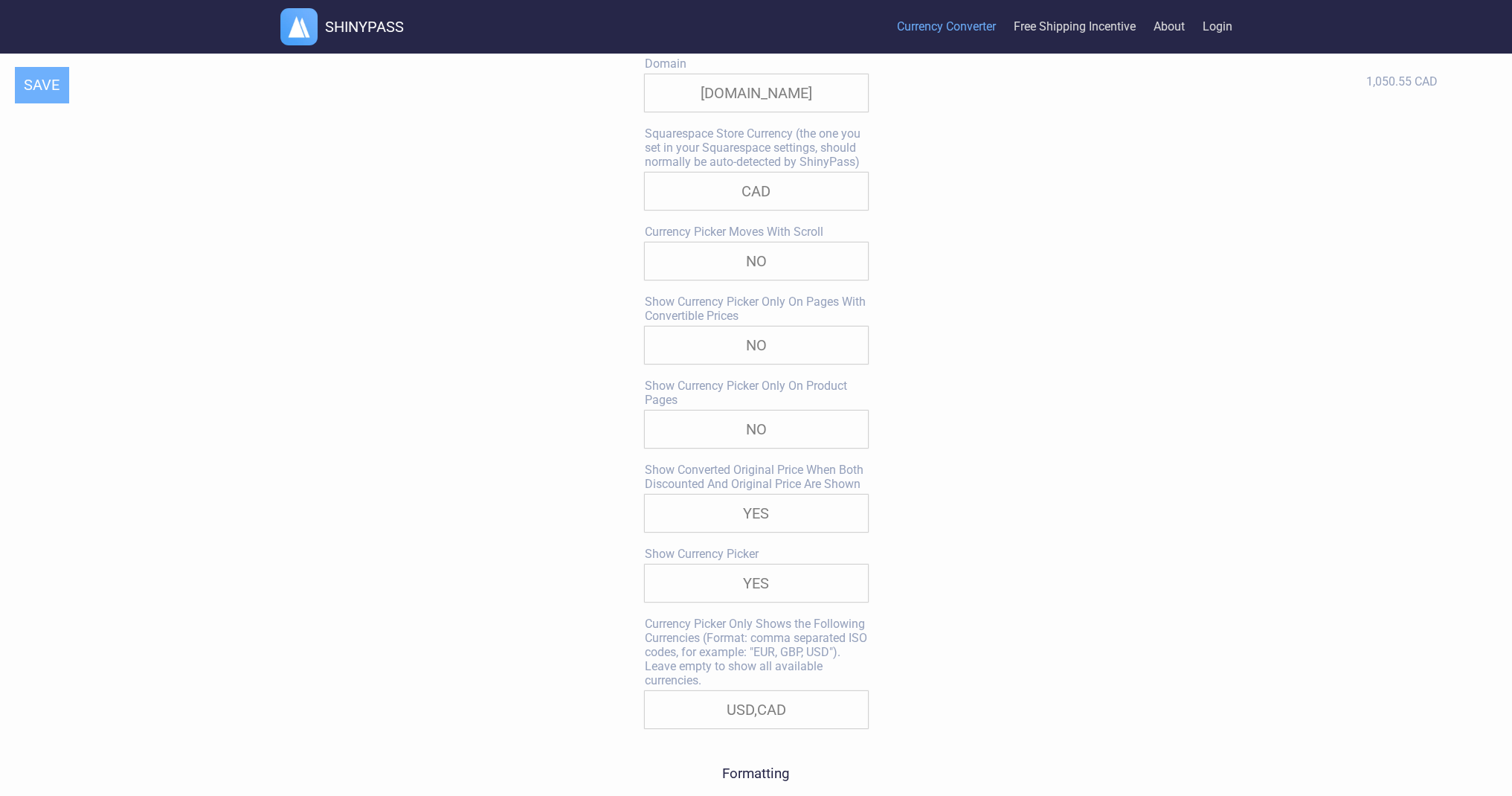
scroll to position [297, 0]
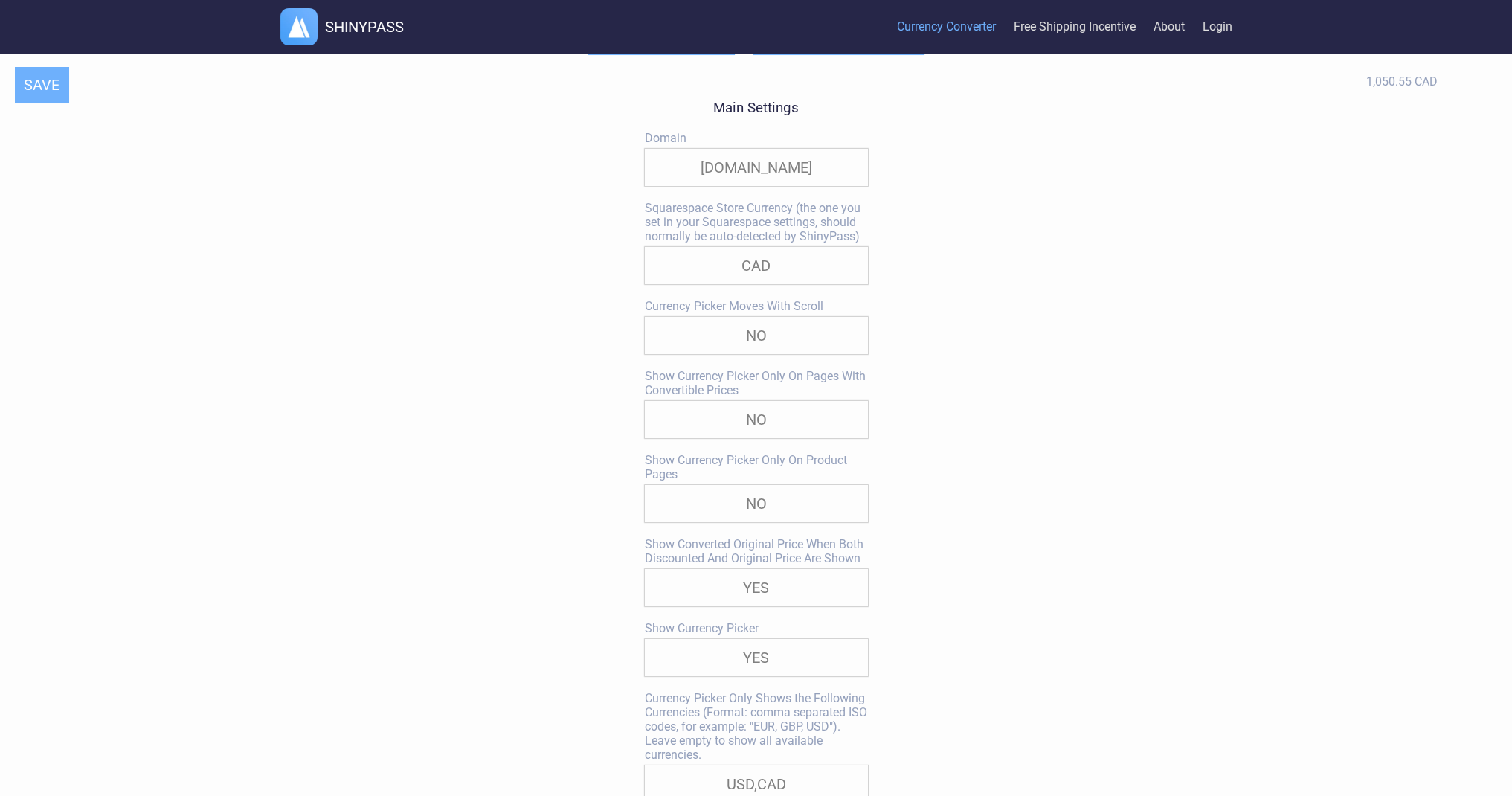
click at [828, 344] on select "YES NO" at bounding box center [756, 335] width 223 height 37
select select "true"
click at [645, 321] on select "YES NO" at bounding box center [756, 335] width 223 height 37
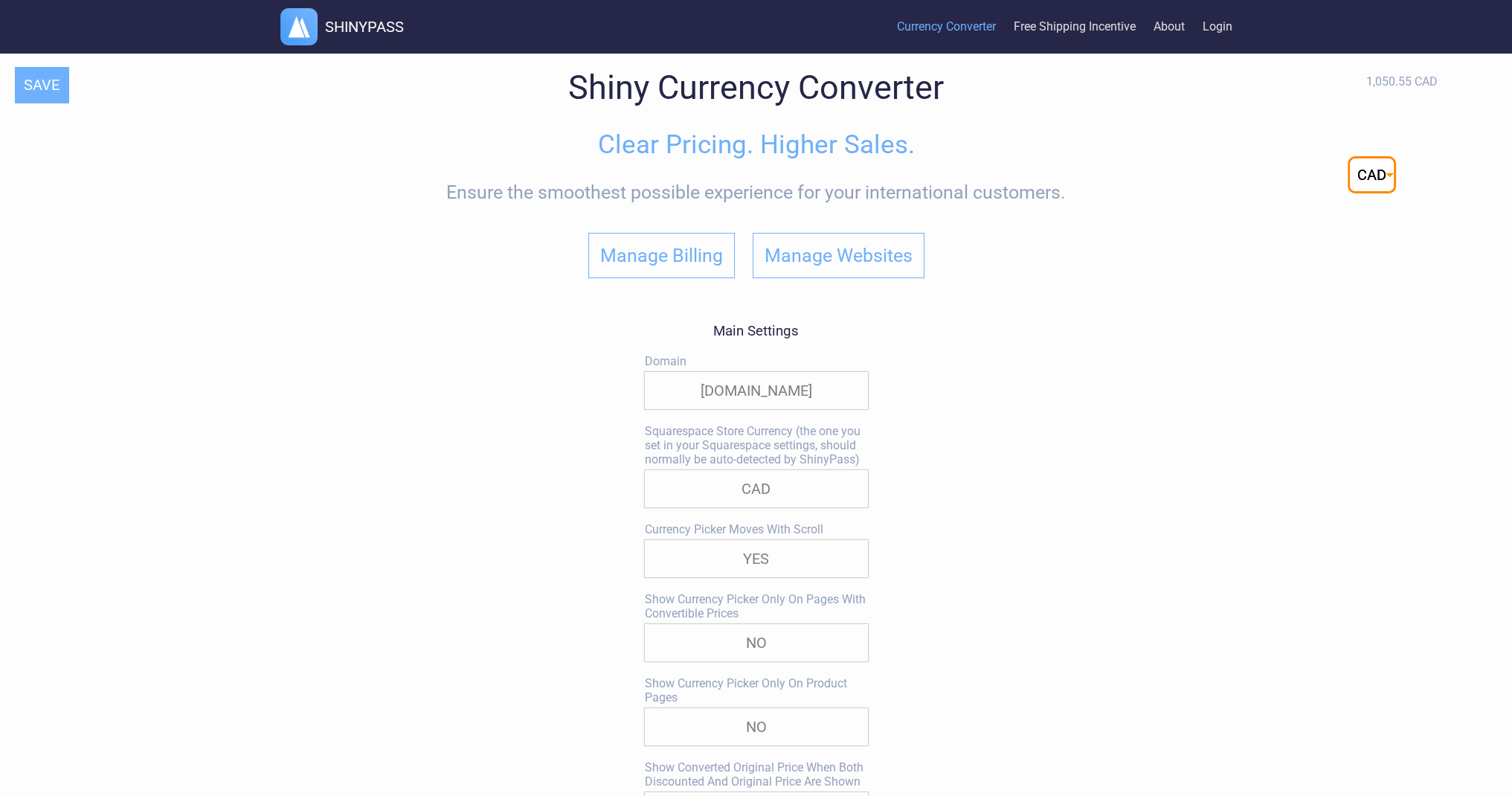
scroll to position [0, 0]
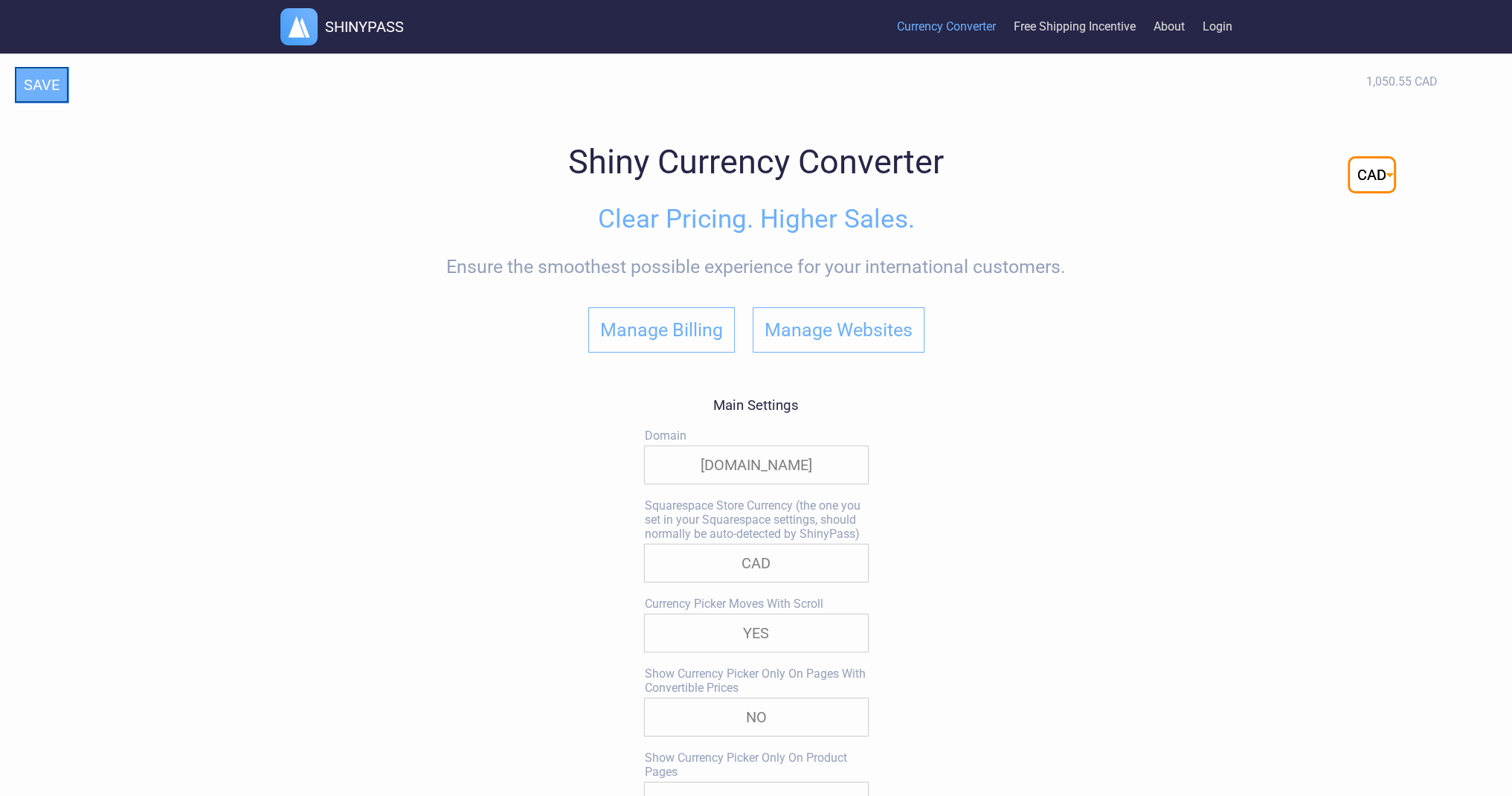
click at [61, 87] on button "SAVE" at bounding box center [42, 84] width 54 height 36
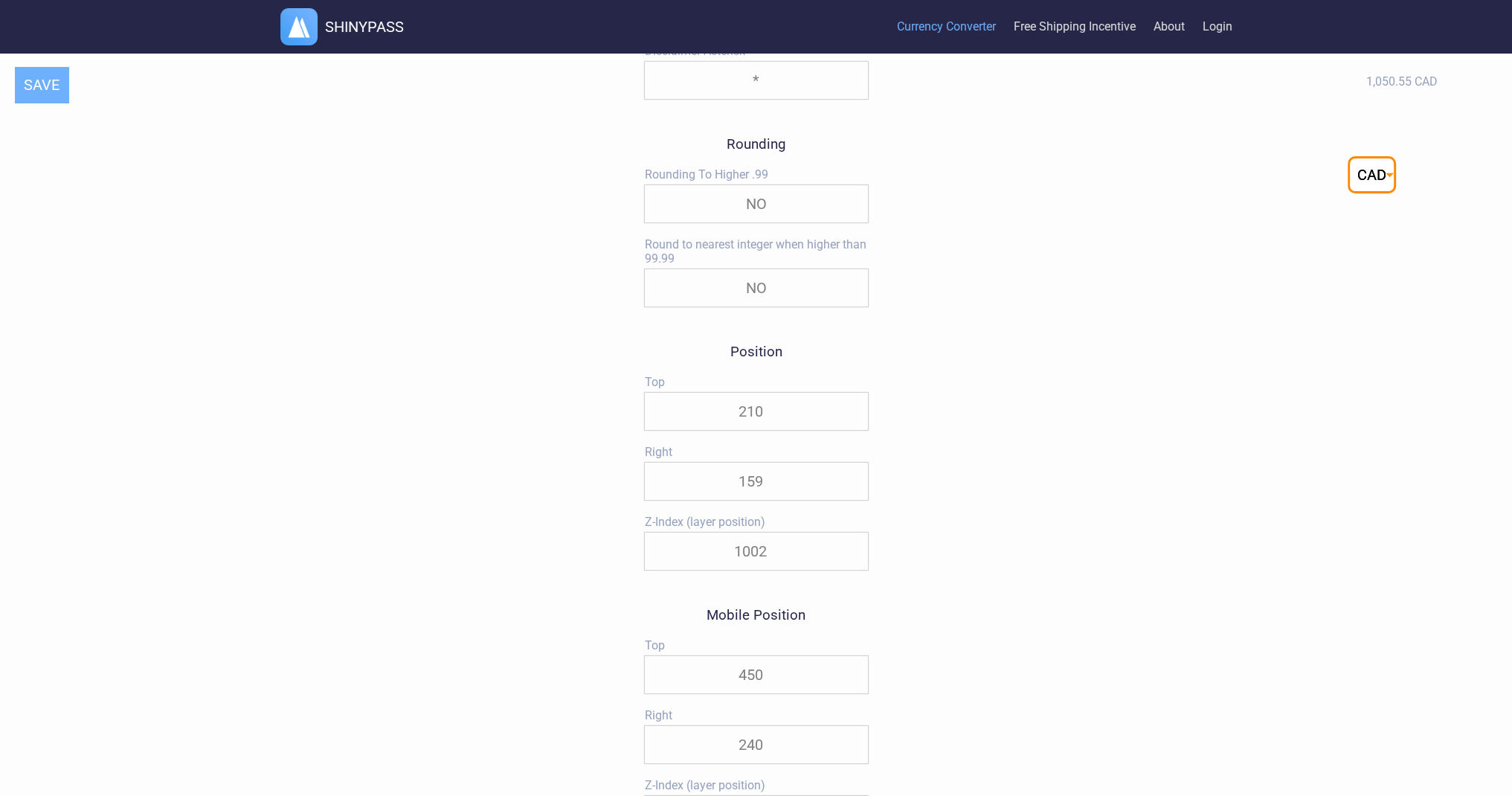
scroll to position [1487, 0]
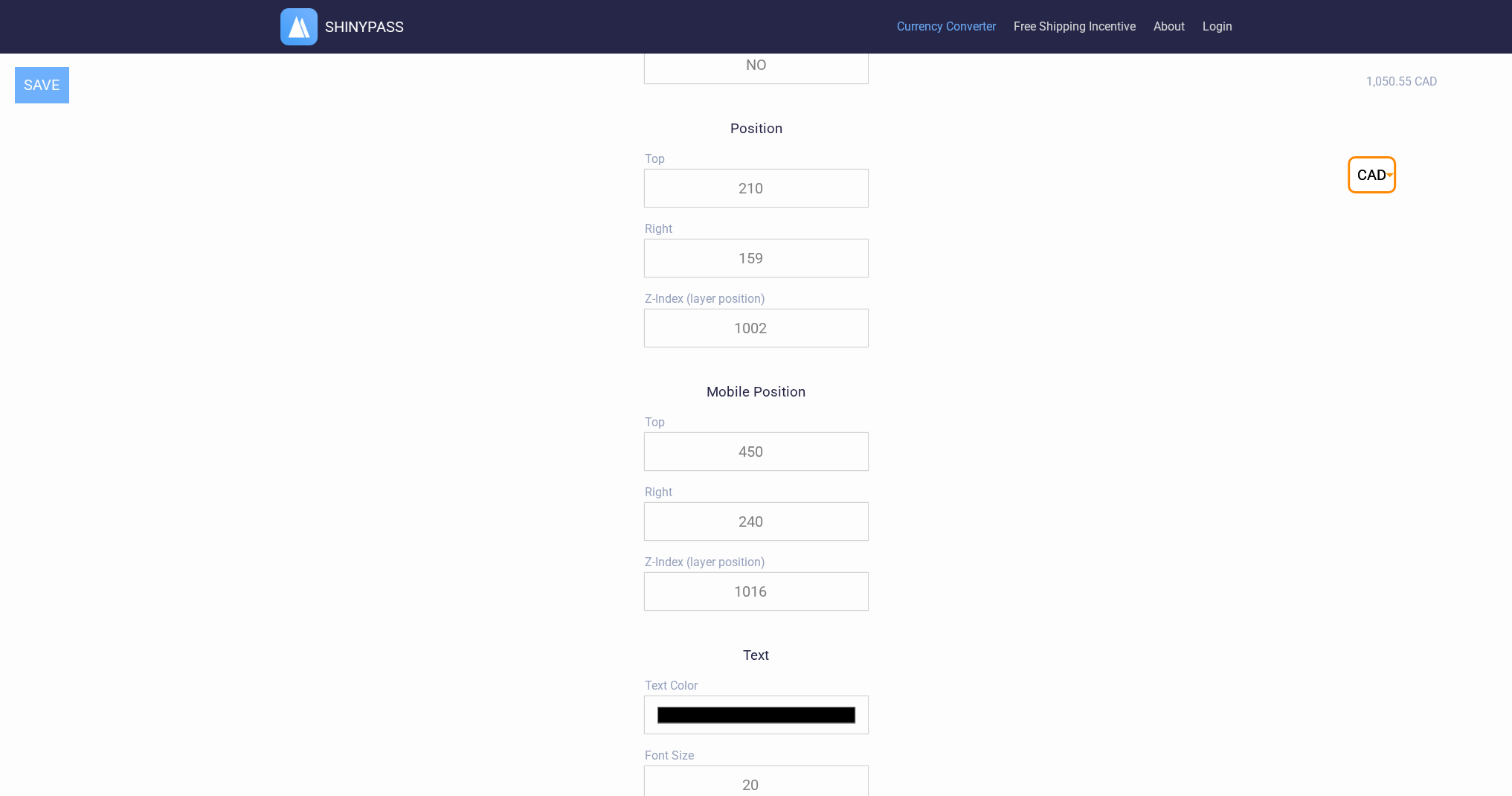
click at [752, 462] on input "450" at bounding box center [756, 451] width 223 height 37
type input "500"
click at [35, 86] on button "SAVE" at bounding box center [42, 84] width 54 height 36
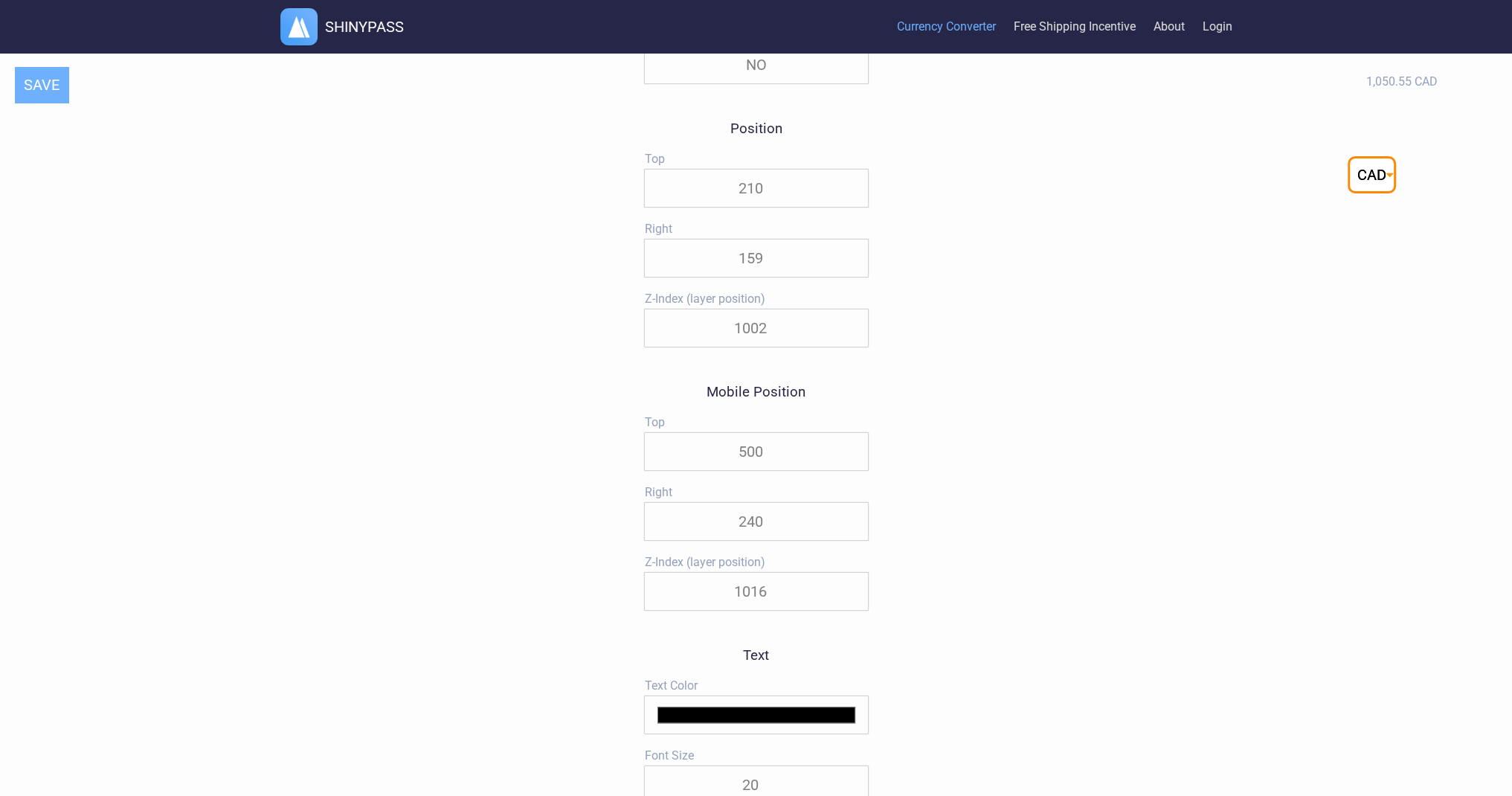
click at [751, 458] on input "500" at bounding box center [756, 451] width 223 height 37
type textarea "500"
click at [751, 458] on input "500" at bounding box center [756, 451] width 223 height 37
type input "550"
drag, startPoint x: 472, startPoint y: 234, endPoint x: 380, endPoint y: 228, distance: 92.2
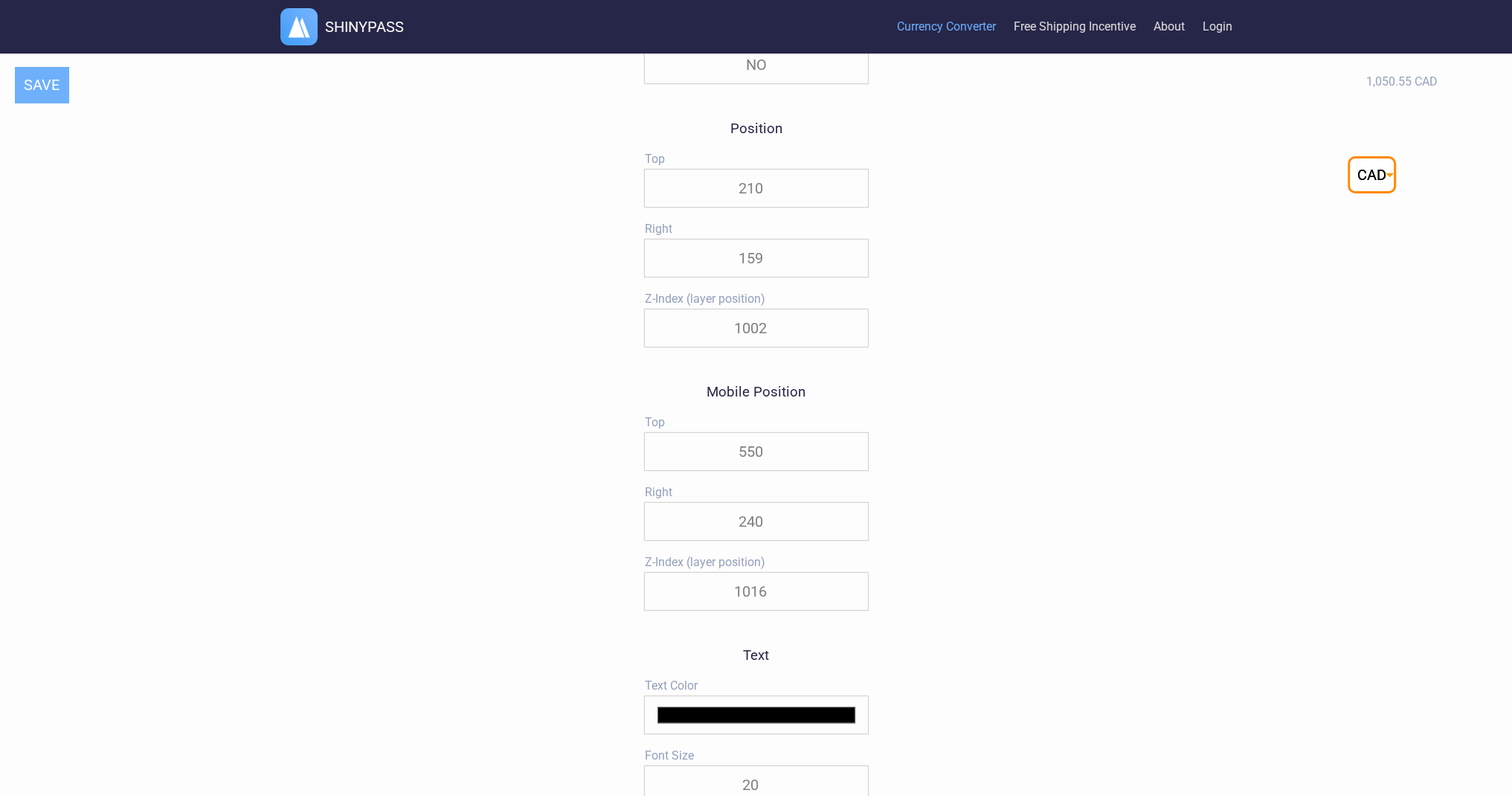
click at [36, 90] on button "SAVE" at bounding box center [42, 84] width 54 height 36
click at [751, 533] on input "240" at bounding box center [756, 522] width 223 height 37
type input "250"
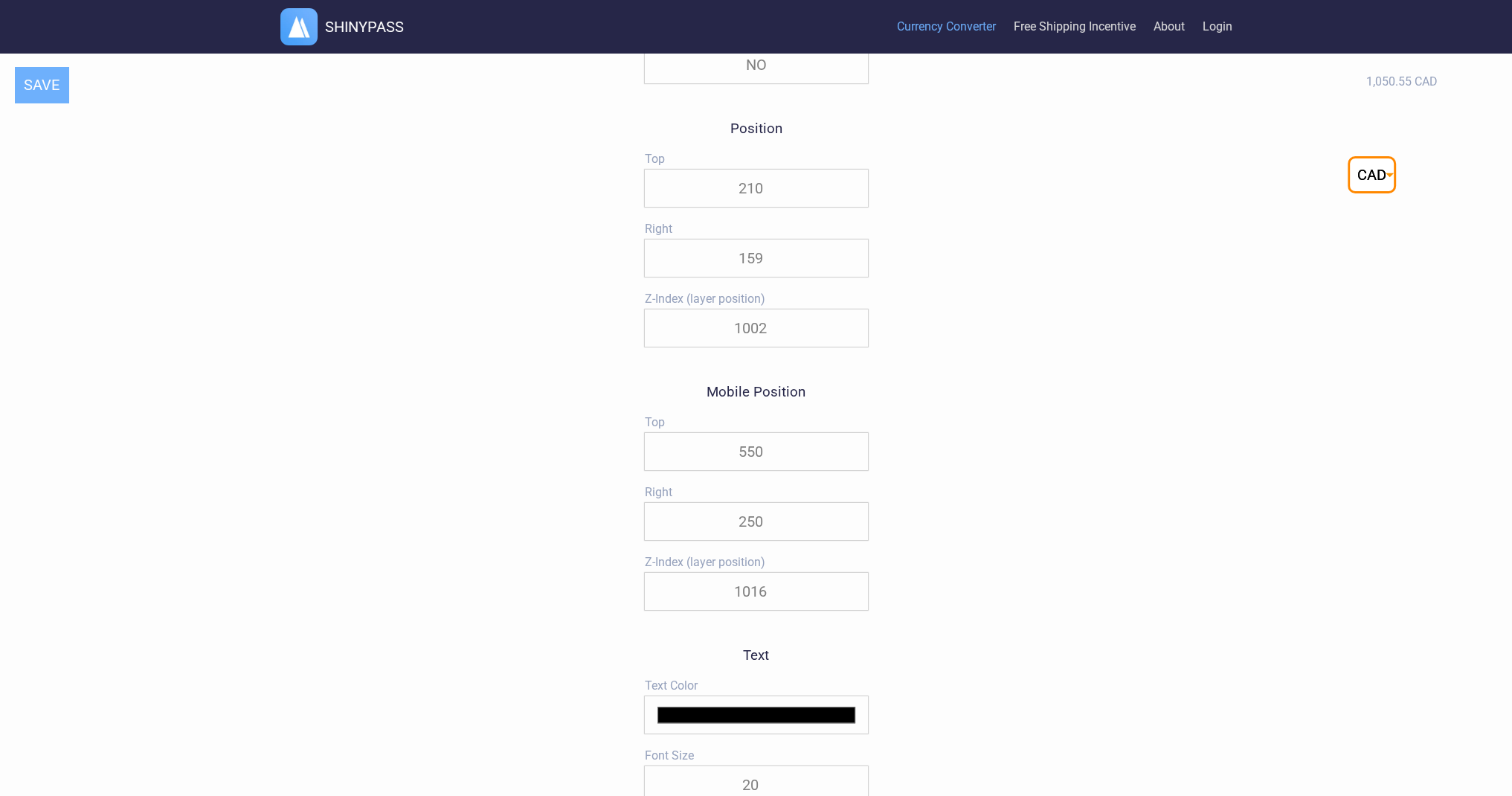
click at [57, 86] on button "SAVE" at bounding box center [42, 84] width 54 height 36
click at [752, 458] on input "550" at bounding box center [756, 451] width 223 height 37
click at [41, 76] on button "SAVE" at bounding box center [42, 84] width 54 height 36
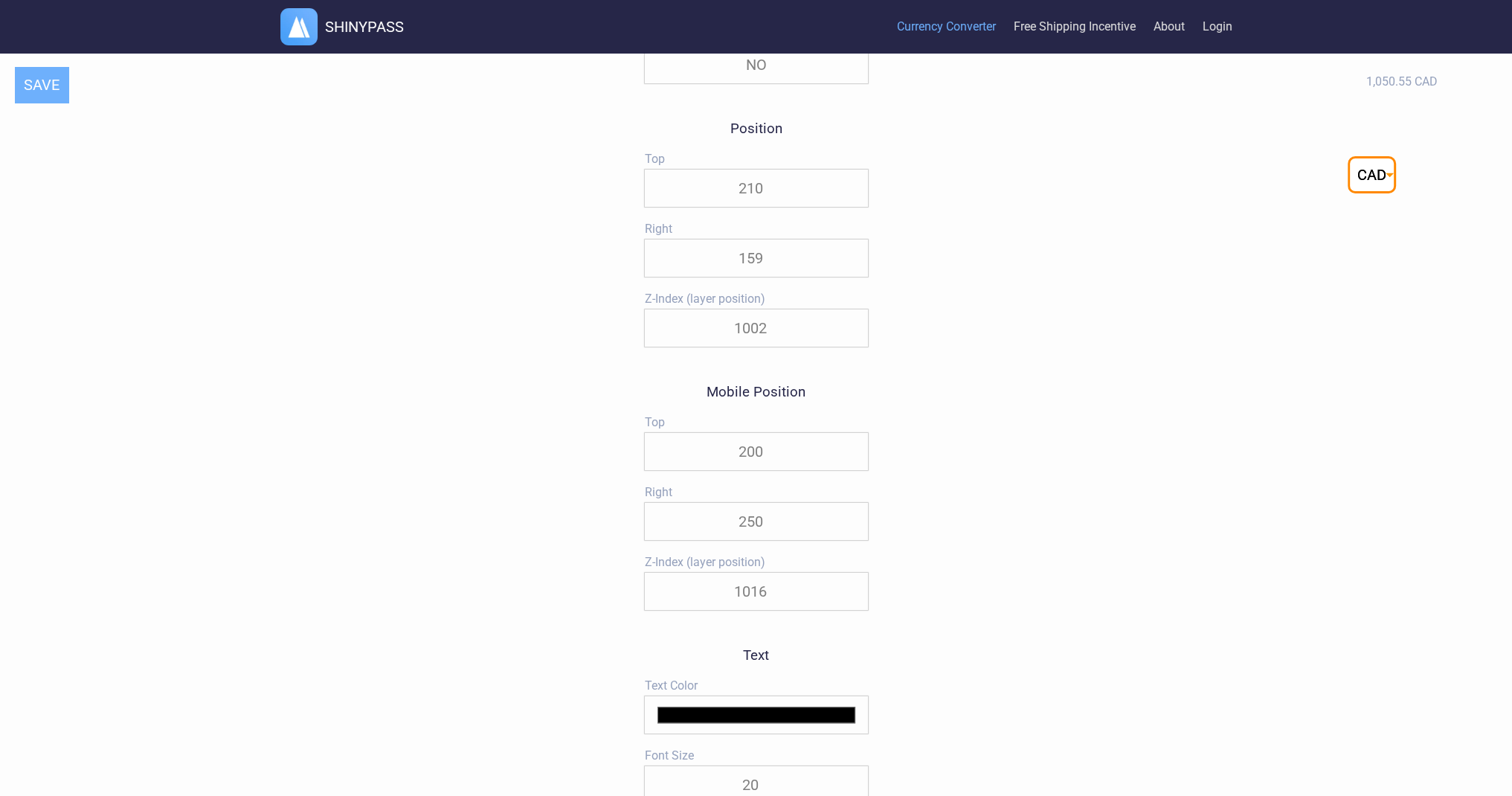
click at [752, 469] on input "200" at bounding box center [756, 451] width 223 height 37
click at [15, 91] on button "SAVE" at bounding box center [42, 84] width 54 height 36
click at [759, 458] on input "250" at bounding box center [756, 451] width 223 height 37
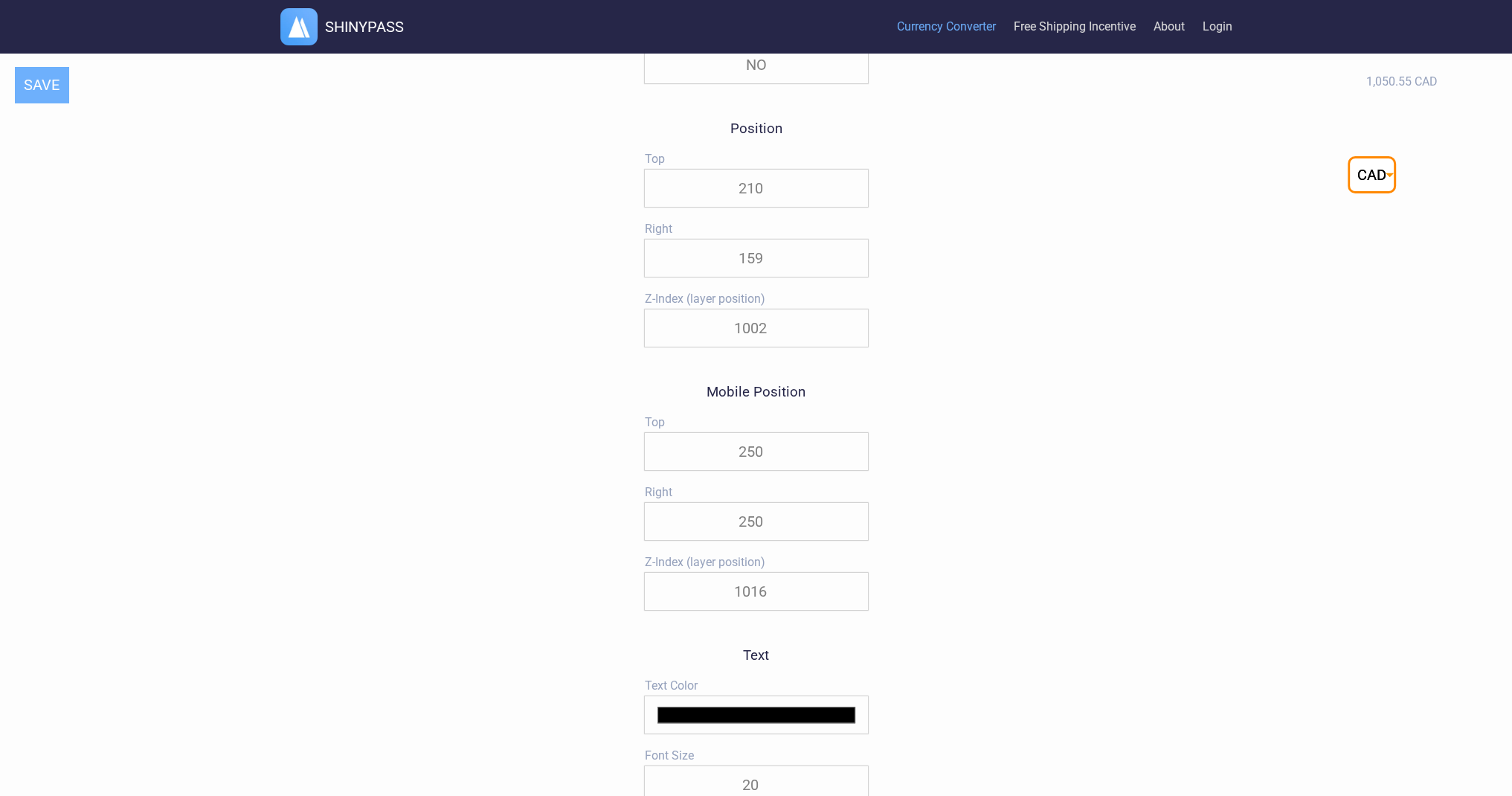
click at [759, 458] on input "250" at bounding box center [756, 451] width 223 height 37
click at [36, 94] on button "SAVE" at bounding box center [42, 84] width 54 height 36
click at [741, 454] on input "255" at bounding box center [756, 451] width 223 height 37
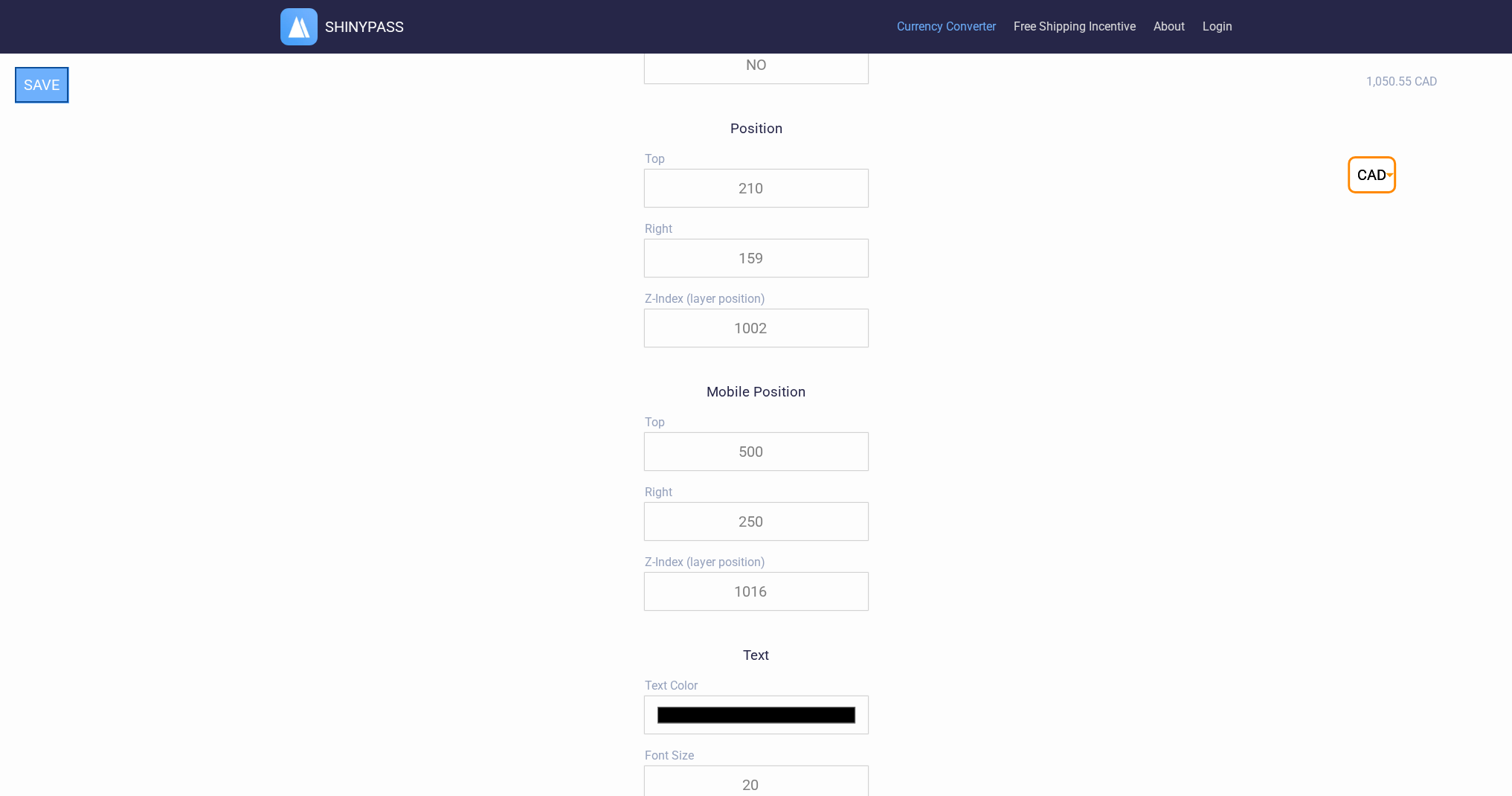
click at [51, 88] on button "SAVE" at bounding box center [42, 84] width 54 height 36
click at [755, 460] on input "500" at bounding box center [756, 451] width 223 height 37
click at [755, 459] on input "500" at bounding box center [756, 451] width 223 height 37
type input "520"
drag, startPoint x: 433, startPoint y: 375, endPoint x: 410, endPoint y: 352, distance: 32.5
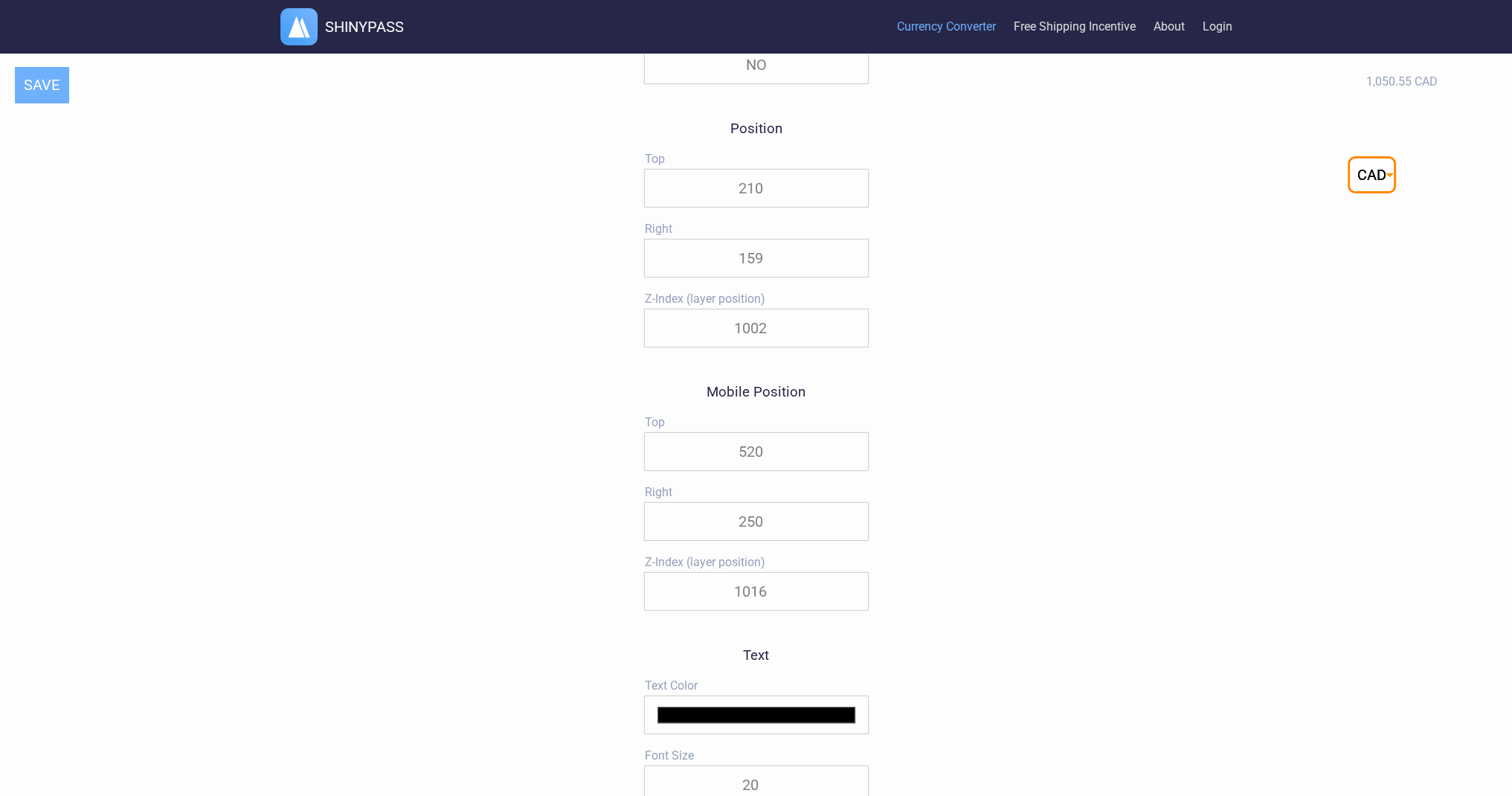
drag, startPoint x: 48, startPoint y: 95, endPoint x: 77, endPoint y: 149, distance: 61.3
click at [48, 95] on button "SAVE" at bounding box center [42, 84] width 54 height 36
